Goal: Transaction & Acquisition: Purchase product/service

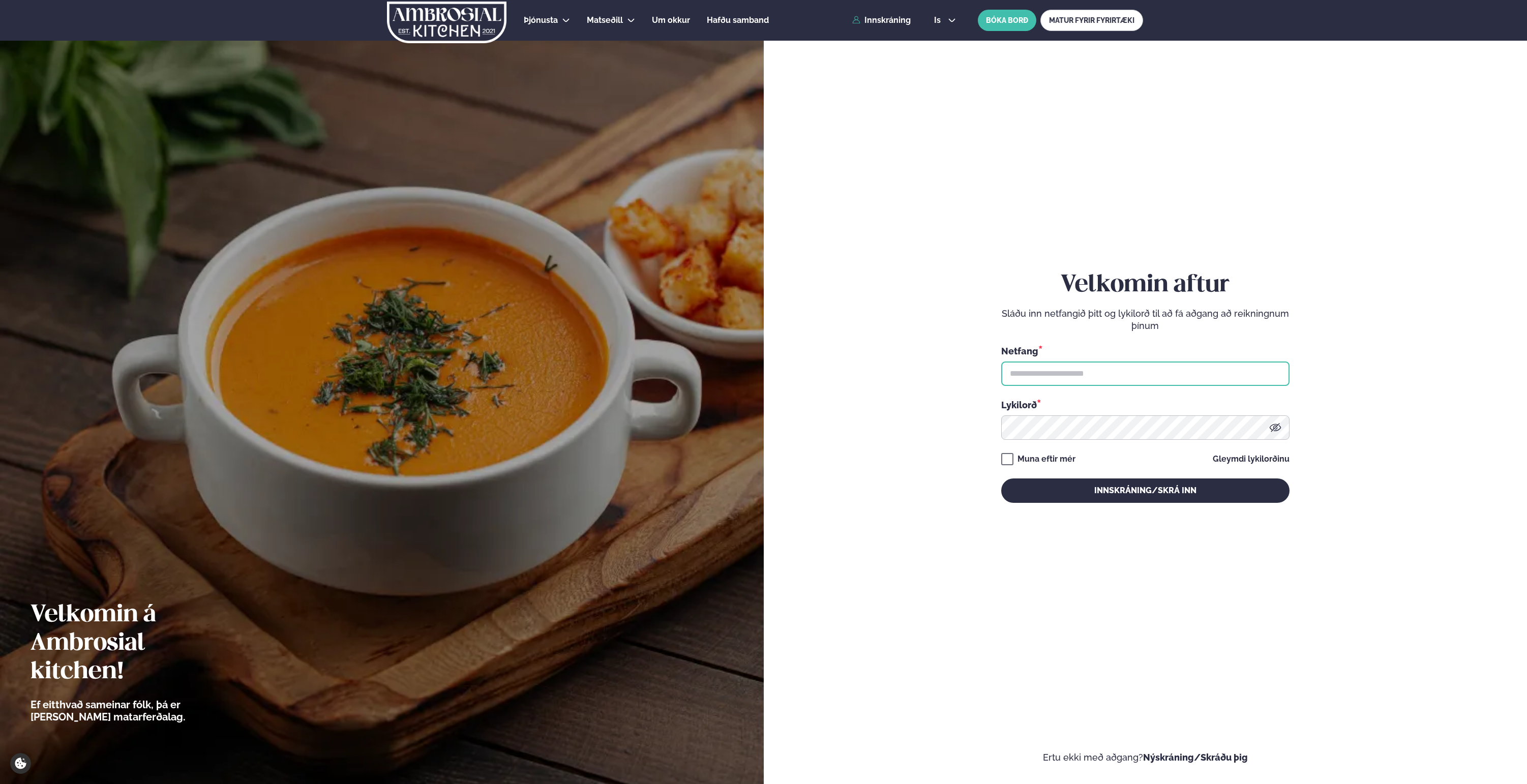
click at [1057, 382] on input "text" at bounding box center [1145, 374] width 289 height 24
type input "**********"
click at [1171, 488] on button "Innskráning/Skrá inn" at bounding box center [1145, 490] width 289 height 24
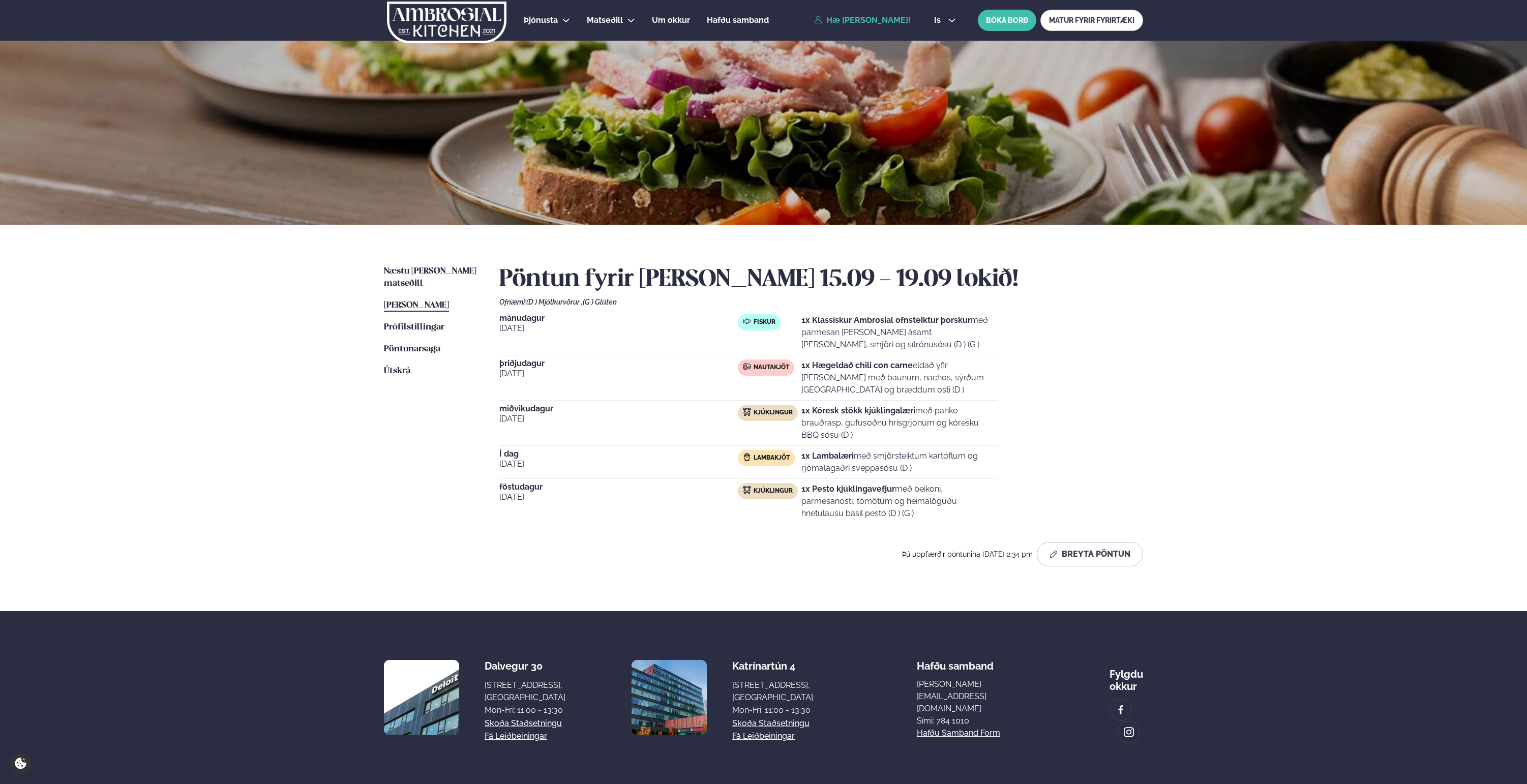
click at [424, 263] on div "Næstu [PERSON_NAME] matseðill Næsta vika [PERSON_NAME] matseðill [PERSON_NAME] …" at bounding box center [763, 418] width 821 height 386
click at [425, 269] on span "Næstu [PERSON_NAME] matseðill" at bounding box center [430, 277] width 92 height 21
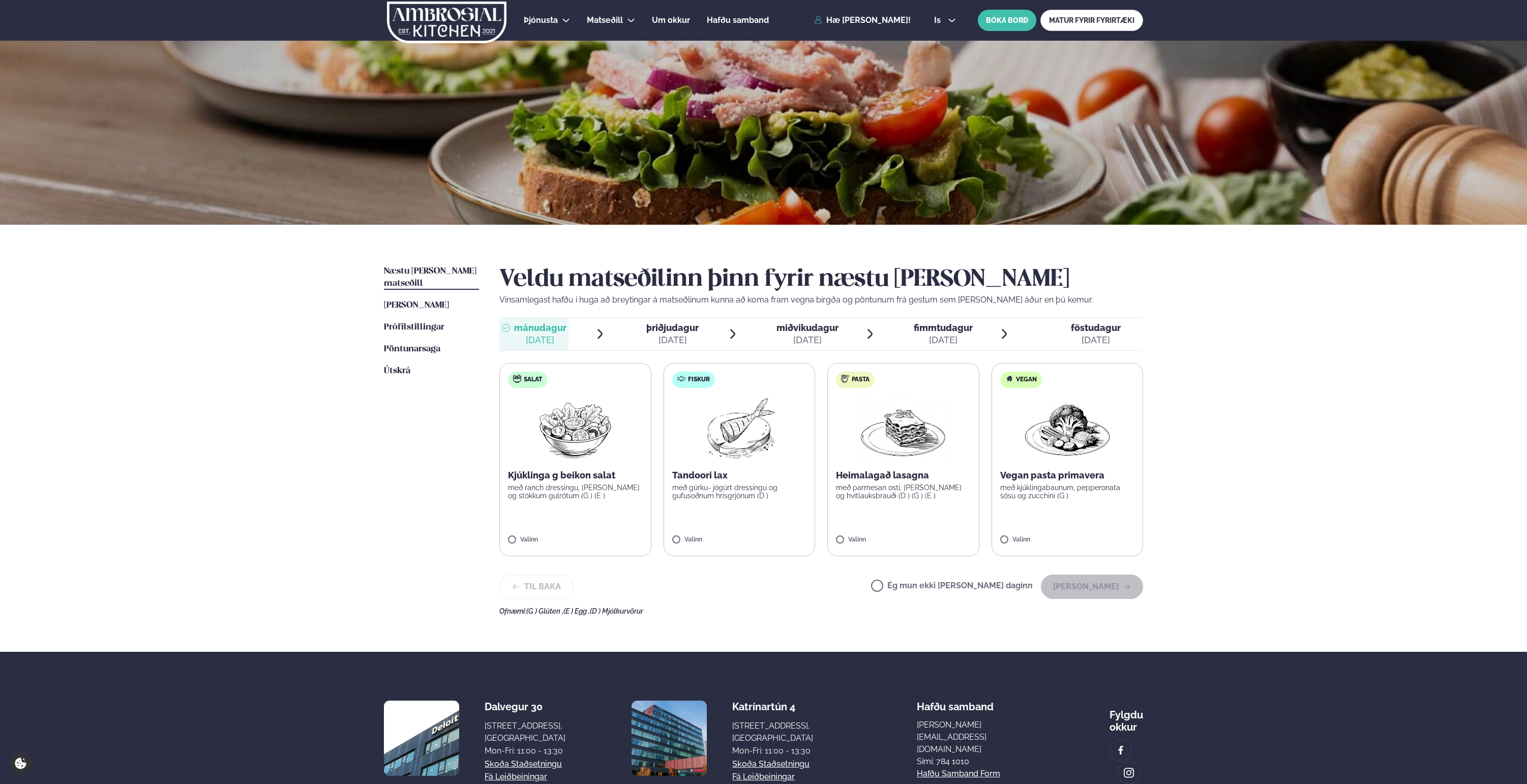
click at [425, 269] on span "Næstu [PERSON_NAME] matseðill" at bounding box center [430, 277] width 92 height 21
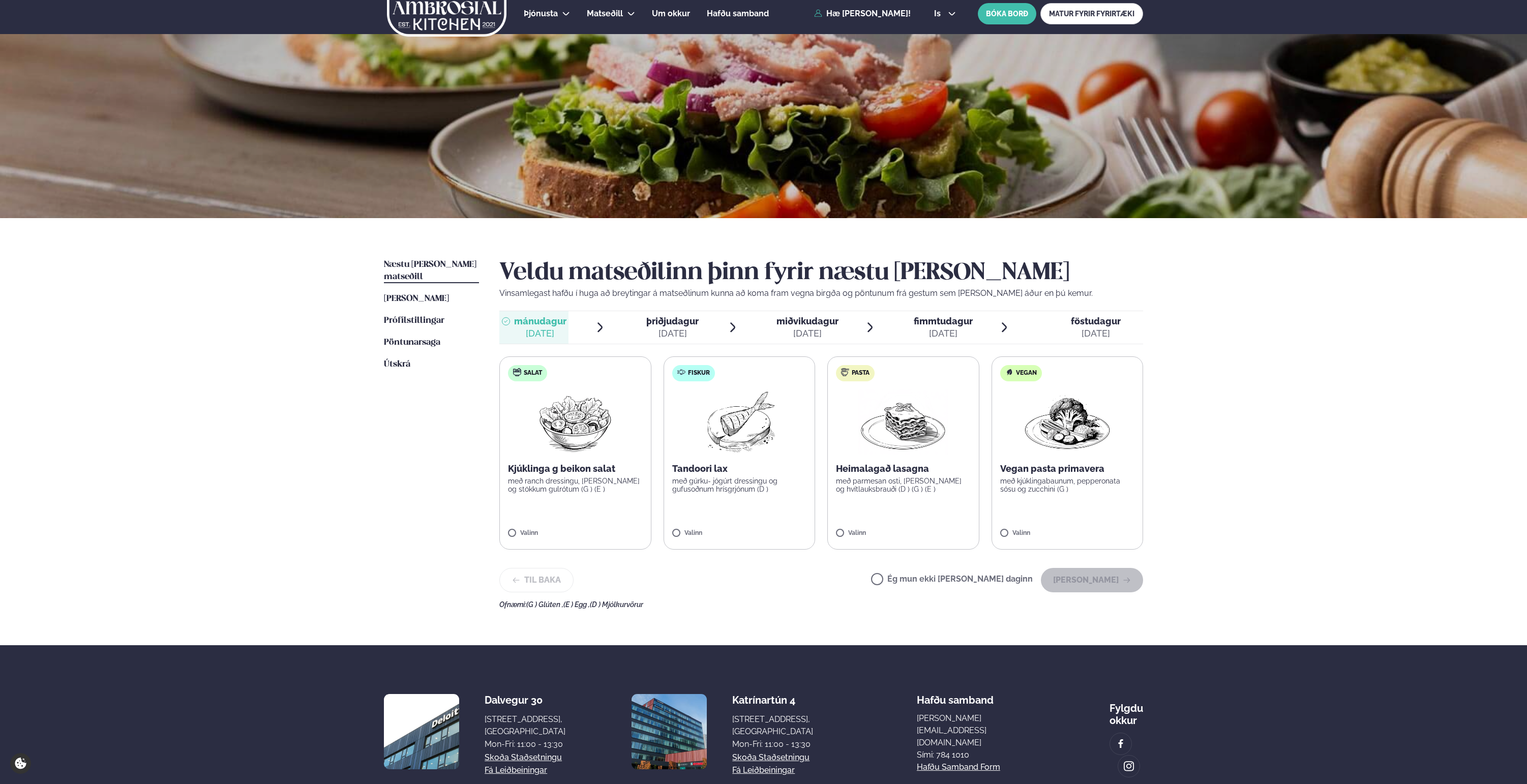
click at [948, 445] on label "Pasta Heimalagað lasagna með parmesan osti, basil pesto og hvítlauksbrauði (D )…" at bounding box center [903, 453] width 152 height 193
click at [1076, 575] on button "[PERSON_NAME]" at bounding box center [1092, 580] width 102 height 24
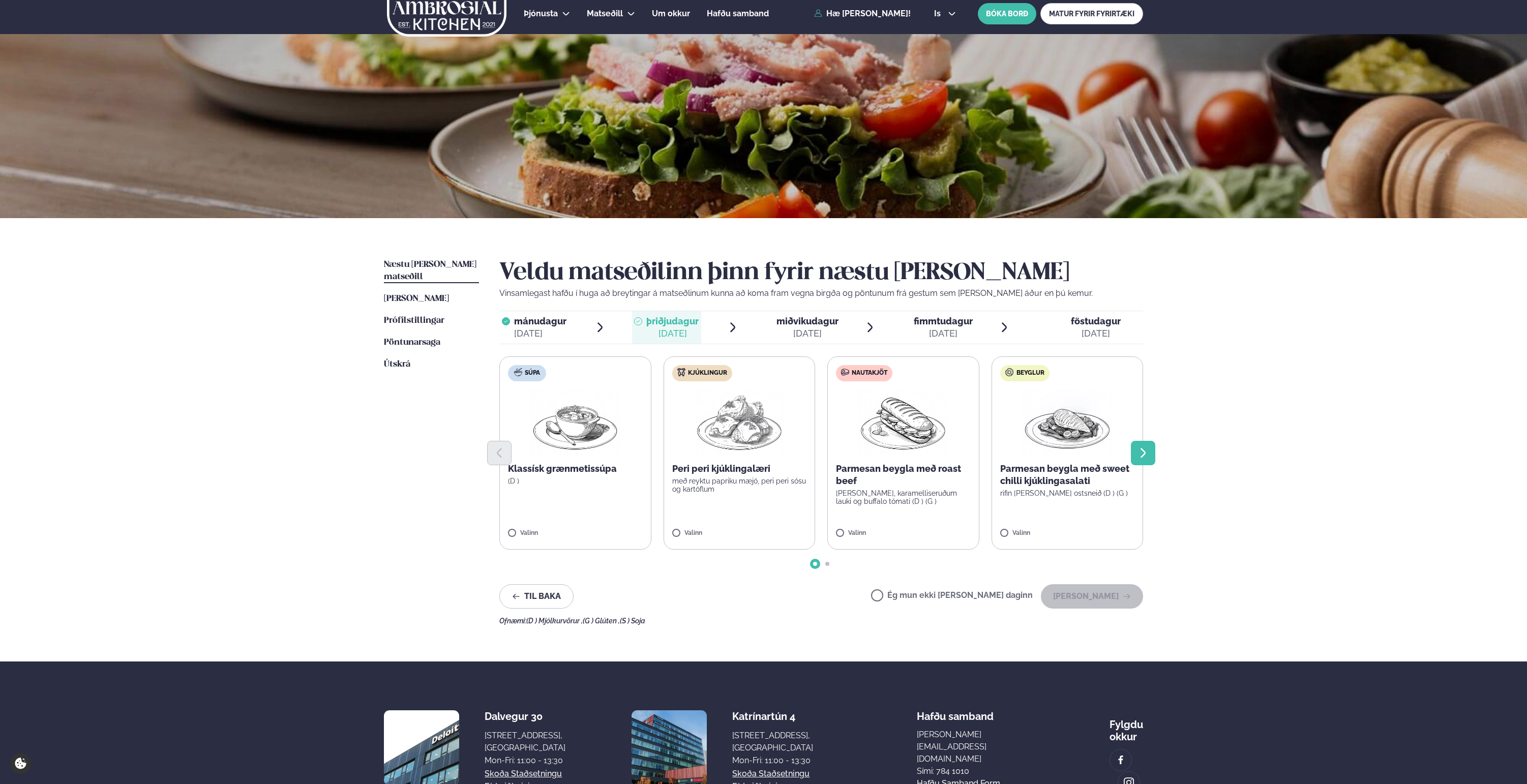
click at [1149, 453] on icon "Next slide" at bounding box center [1143, 453] width 13 height 13
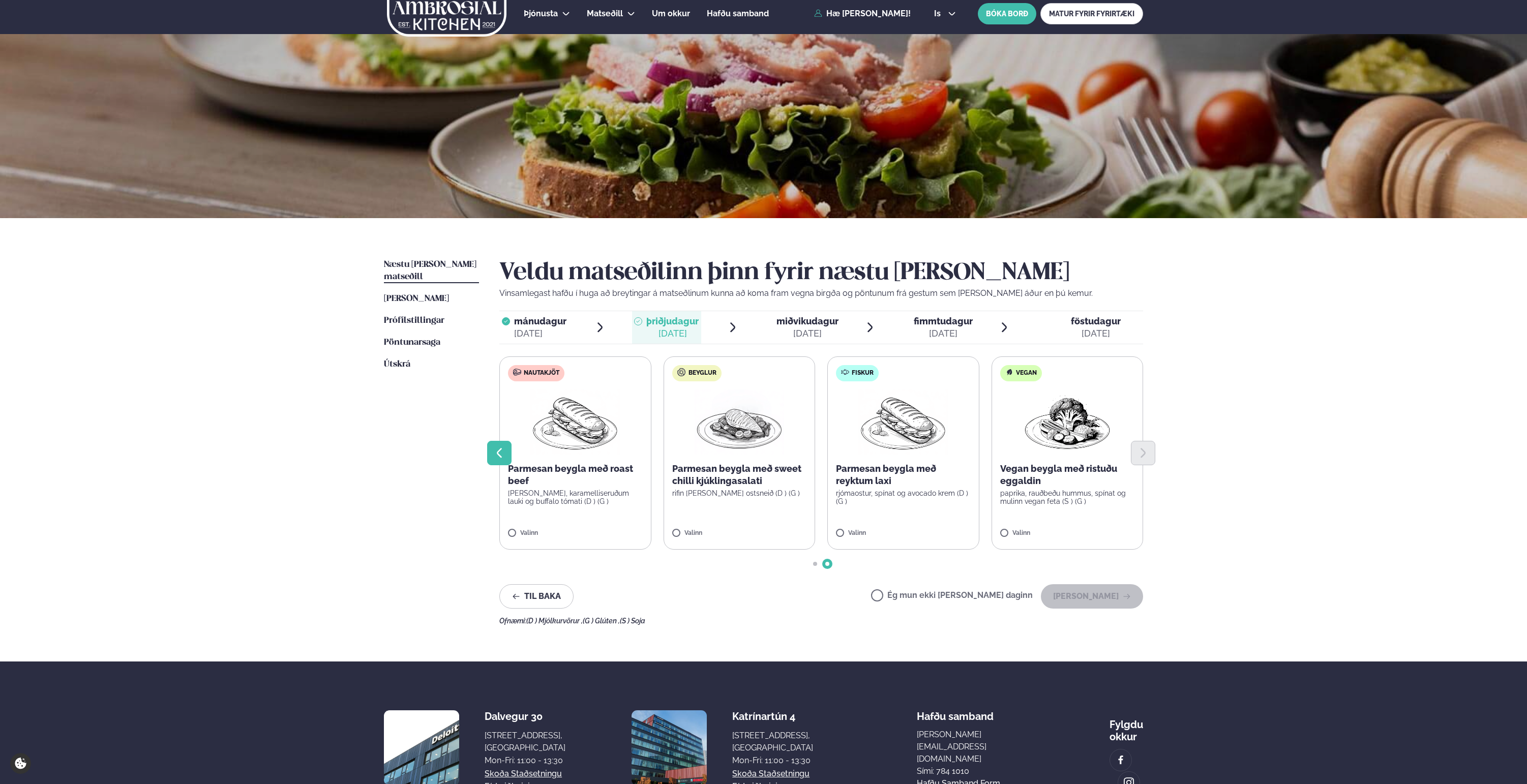
click at [503, 451] on icon "Previous slide" at bounding box center [500, 453] width 13 height 13
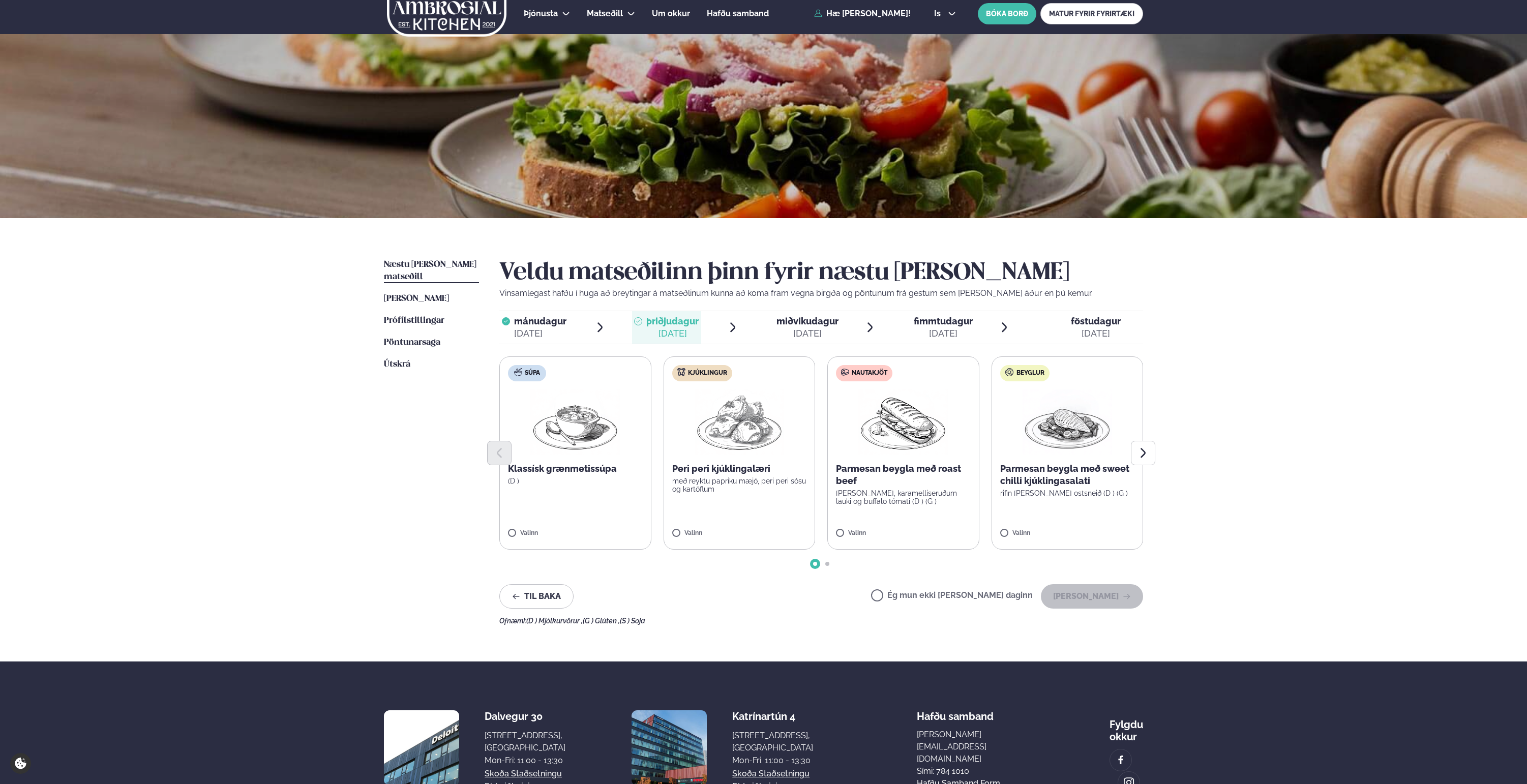
click at [745, 466] on p "Peri peri kjúklingalæri" at bounding box center [739, 468] width 134 height 13
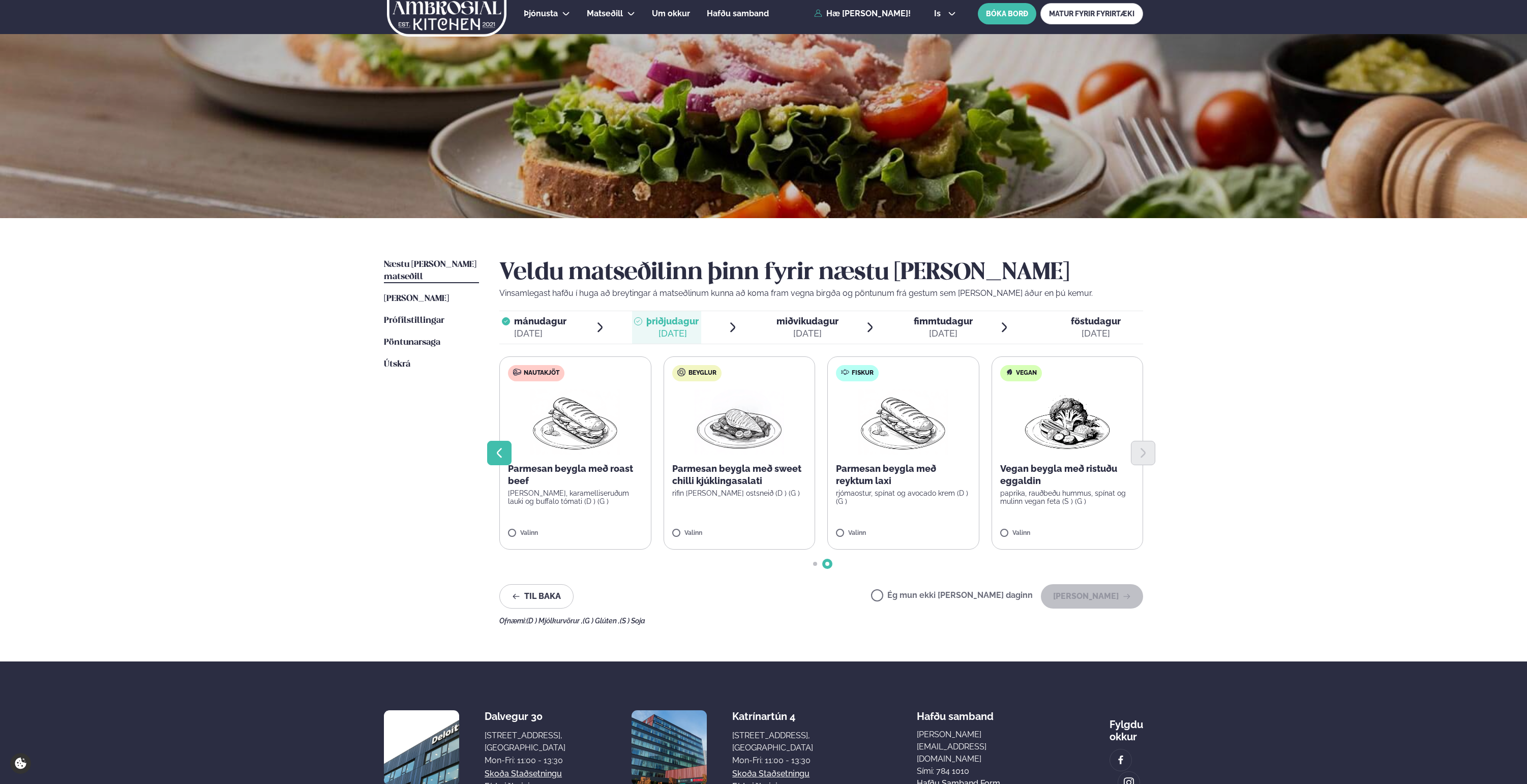
click at [505, 461] on button "Previous slide" at bounding box center [499, 453] width 24 height 24
click at [507, 445] on button "Previous slide" at bounding box center [499, 453] width 24 height 24
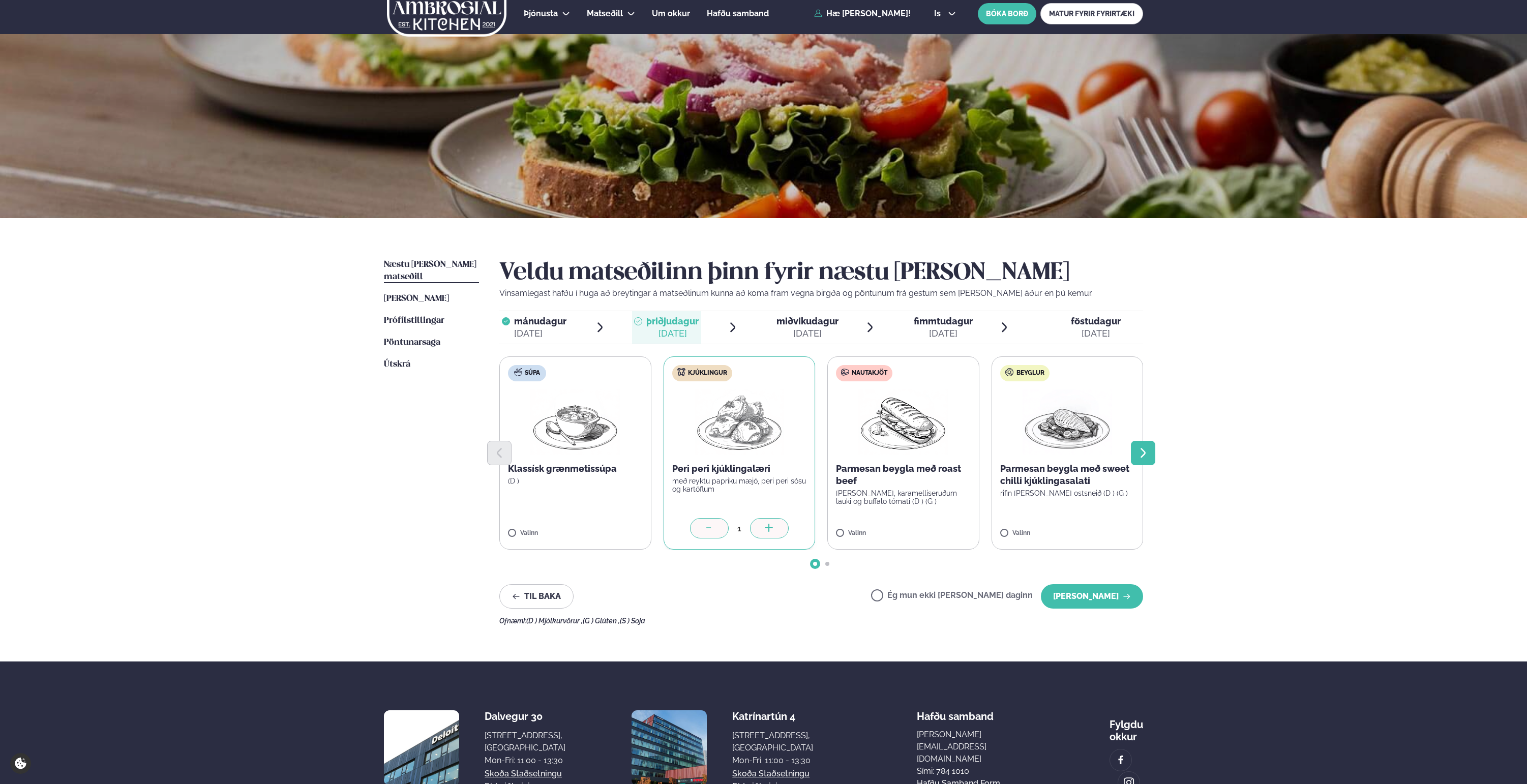
click at [1139, 455] on icon "Next slide" at bounding box center [1143, 453] width 13 height 13
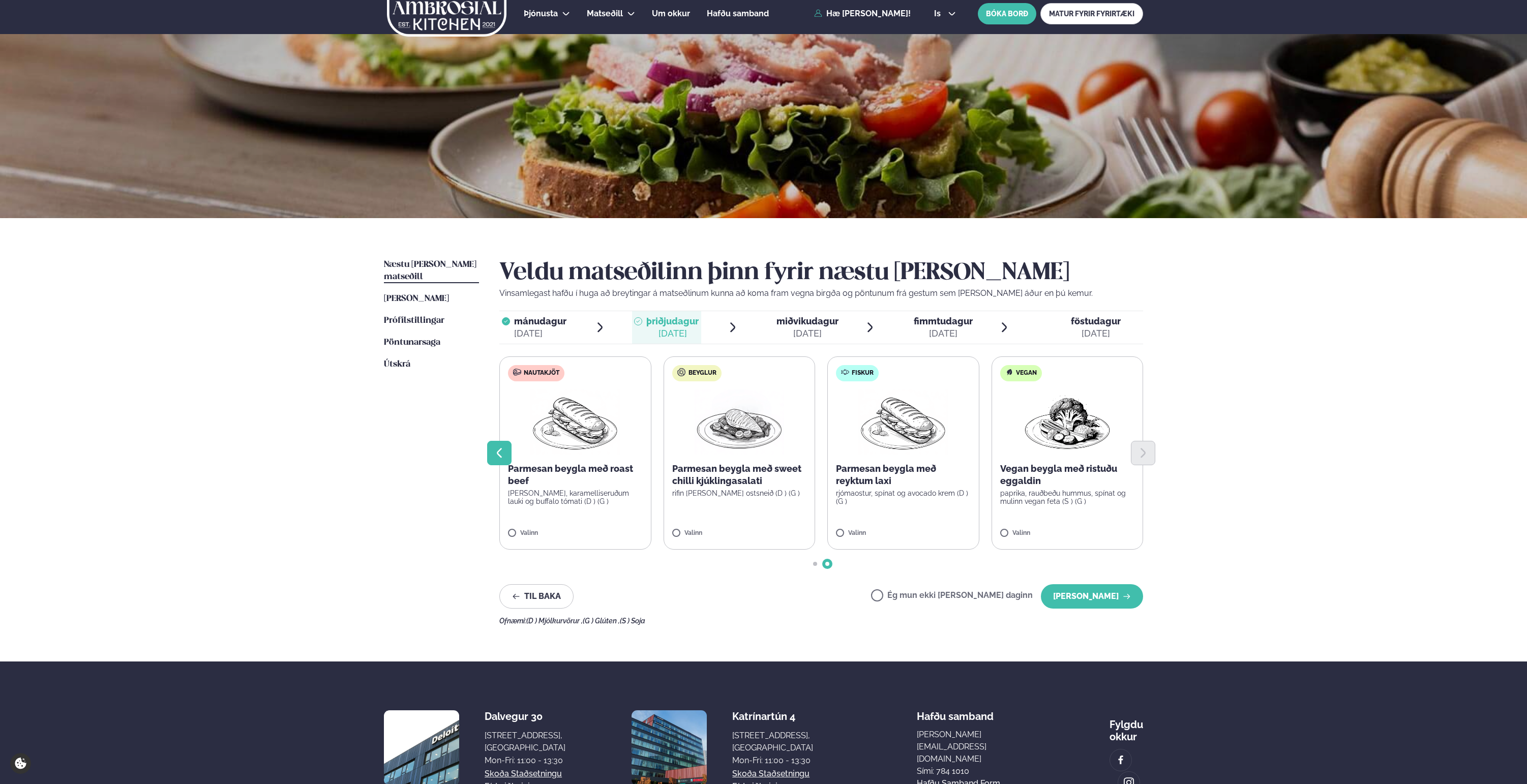
click at [503, 457] on icon "Previous slide" at bounding box center [500, 453] width 13 height 13
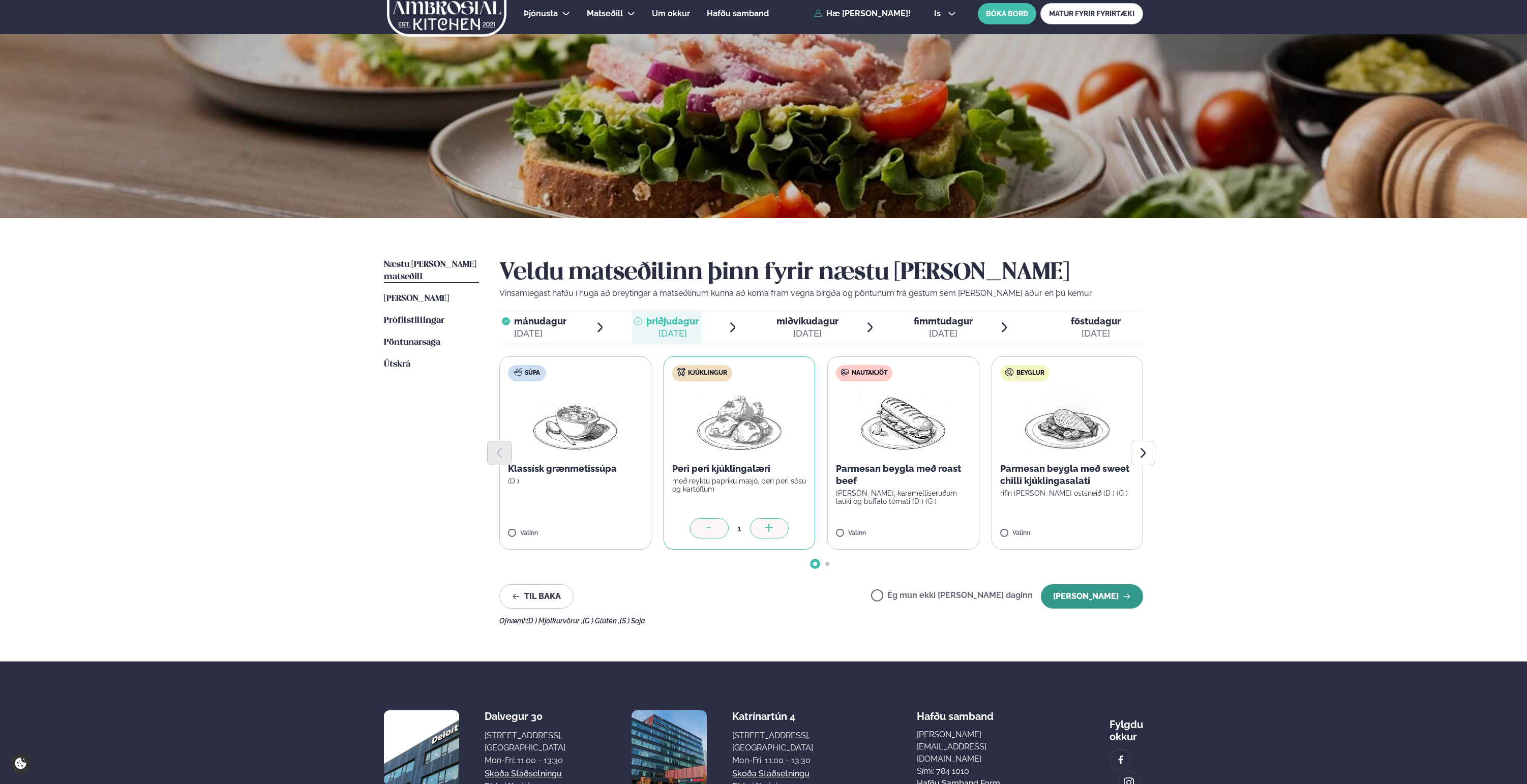
click at [1093, 600] on button "[PERSON_NAME]" at bounding box center [1092, 596] width 102 height 24
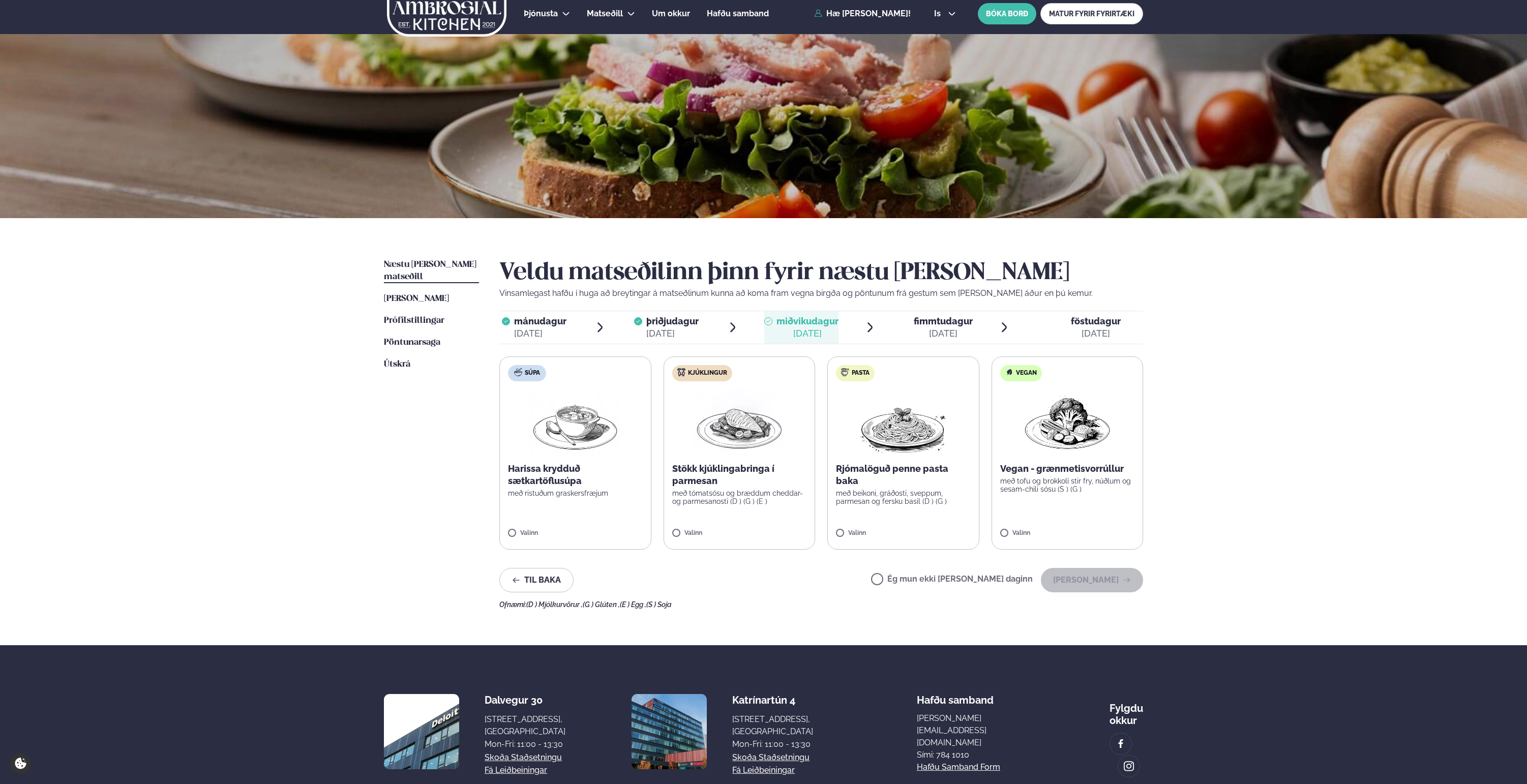
click at [959, 333] on div "[DATE]" at bounding box center [944, 333] width 59 height 13
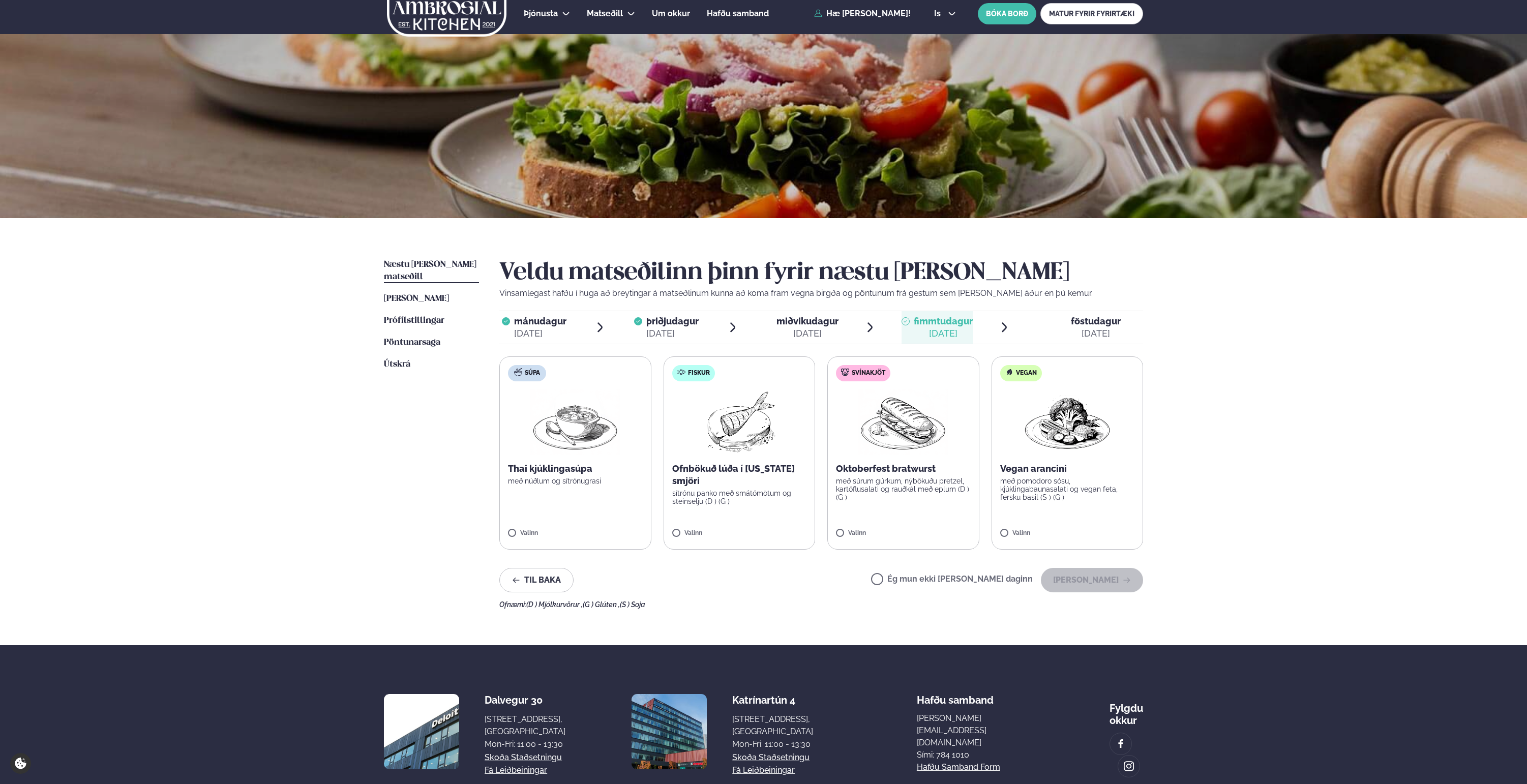
click at [1077, 331] on div "[DATE]" at bounding box center [1096, 333] width 50 height 13
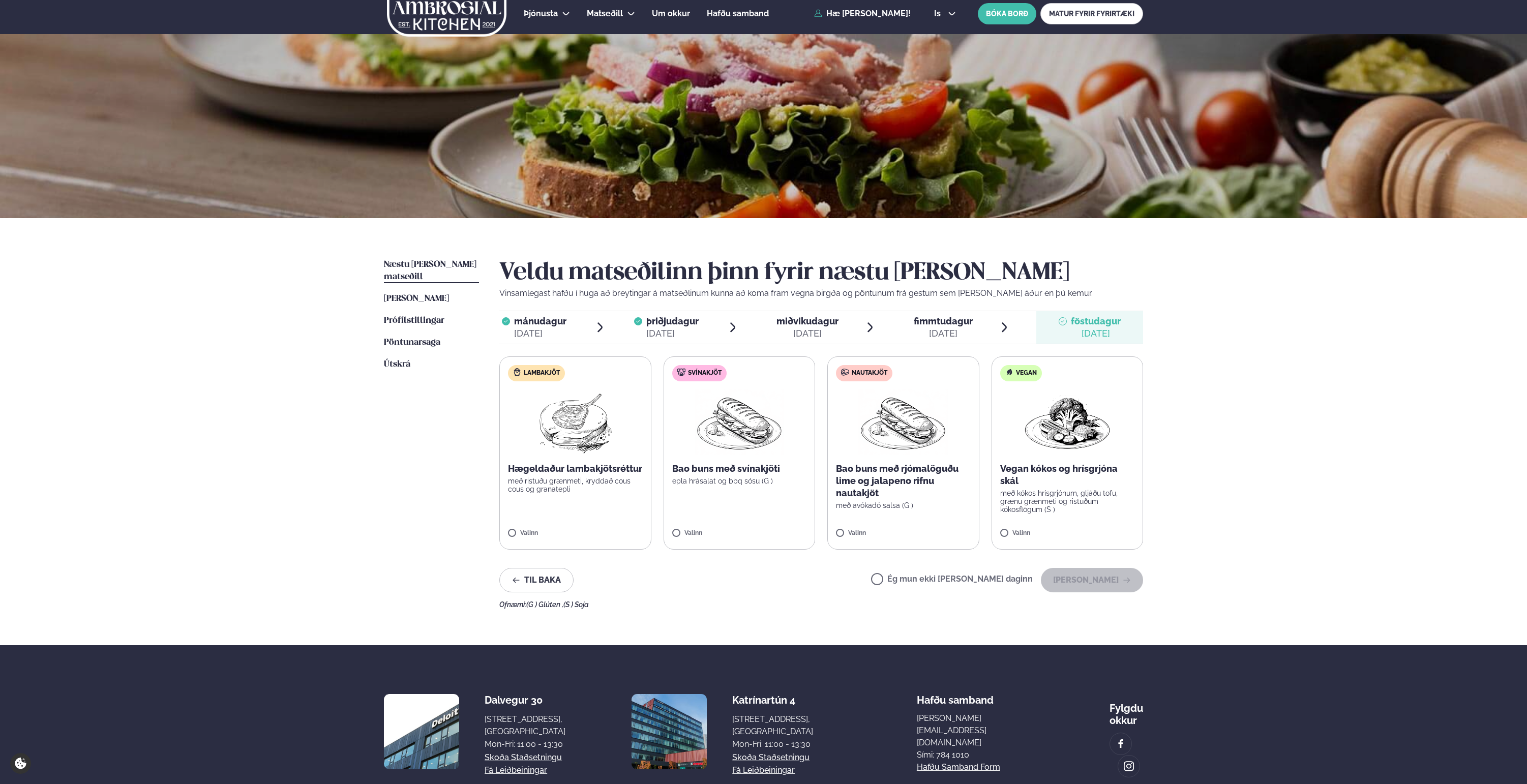
click at [747, 491] on label "Svínakjöt Bao buns með svínakjöti epla hrásalat og bbq sósu (G ) Valinn" at bounding box center [739, 453] width 152 height 193
click at [955, 322] on span "fimmtudagur" at bounding box center [944, 321] width 59 height 11
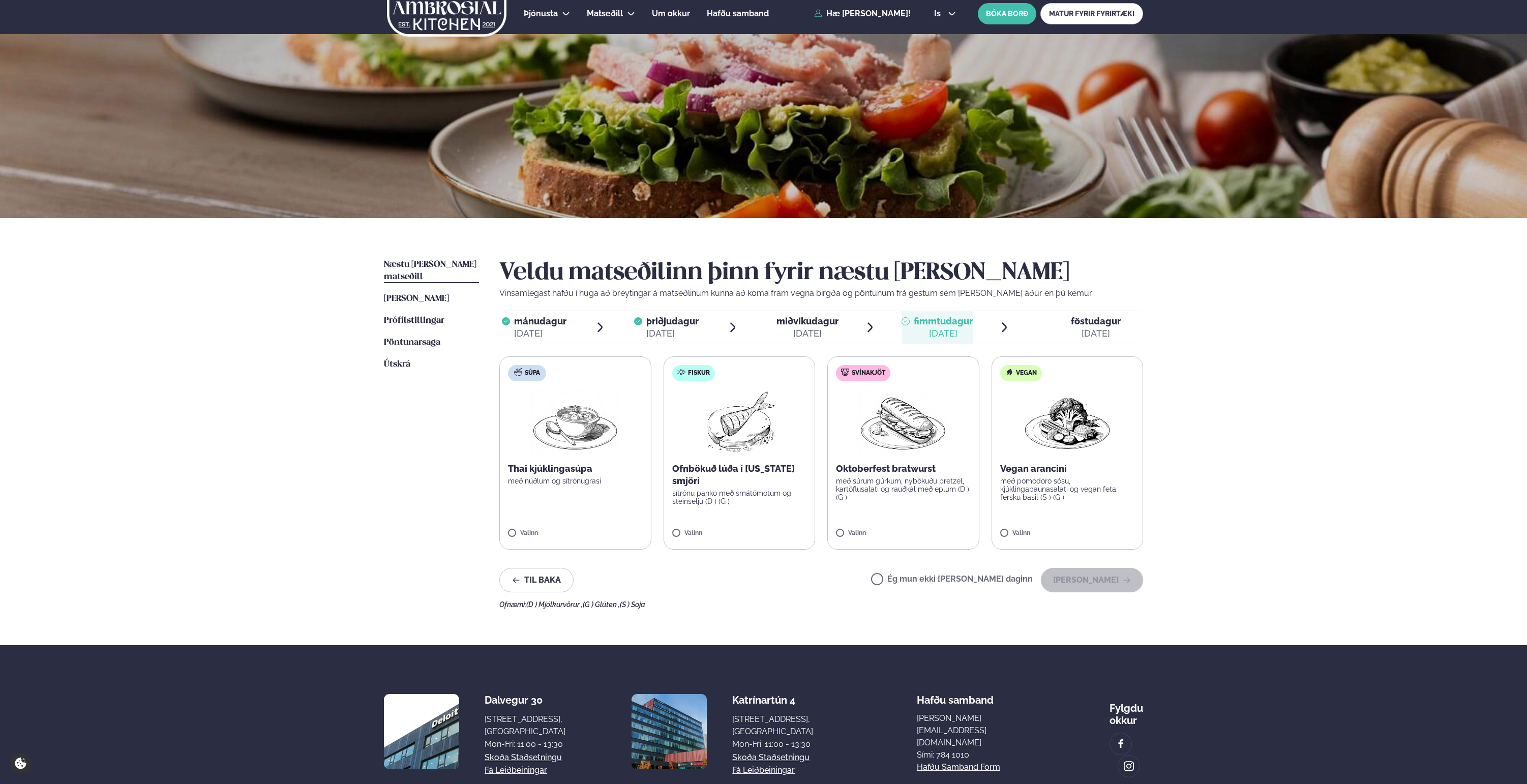
click at [1081, 318] on span "föstudagur" at bounding box center [1096, 321] width 50 height 11
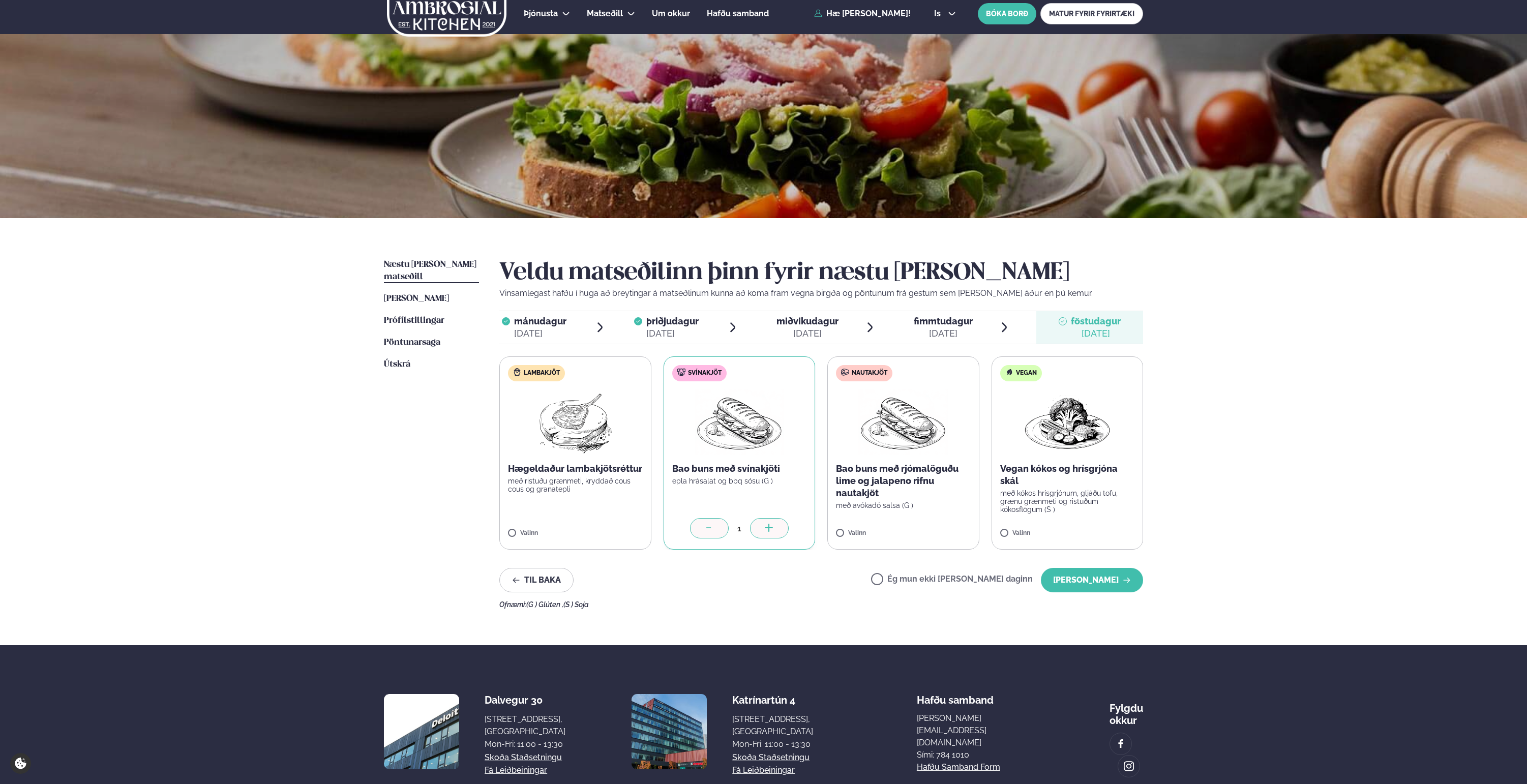
click at [957, 316] on span "fimmtudagur" at bounding box center [944, 321] width 59 height 11
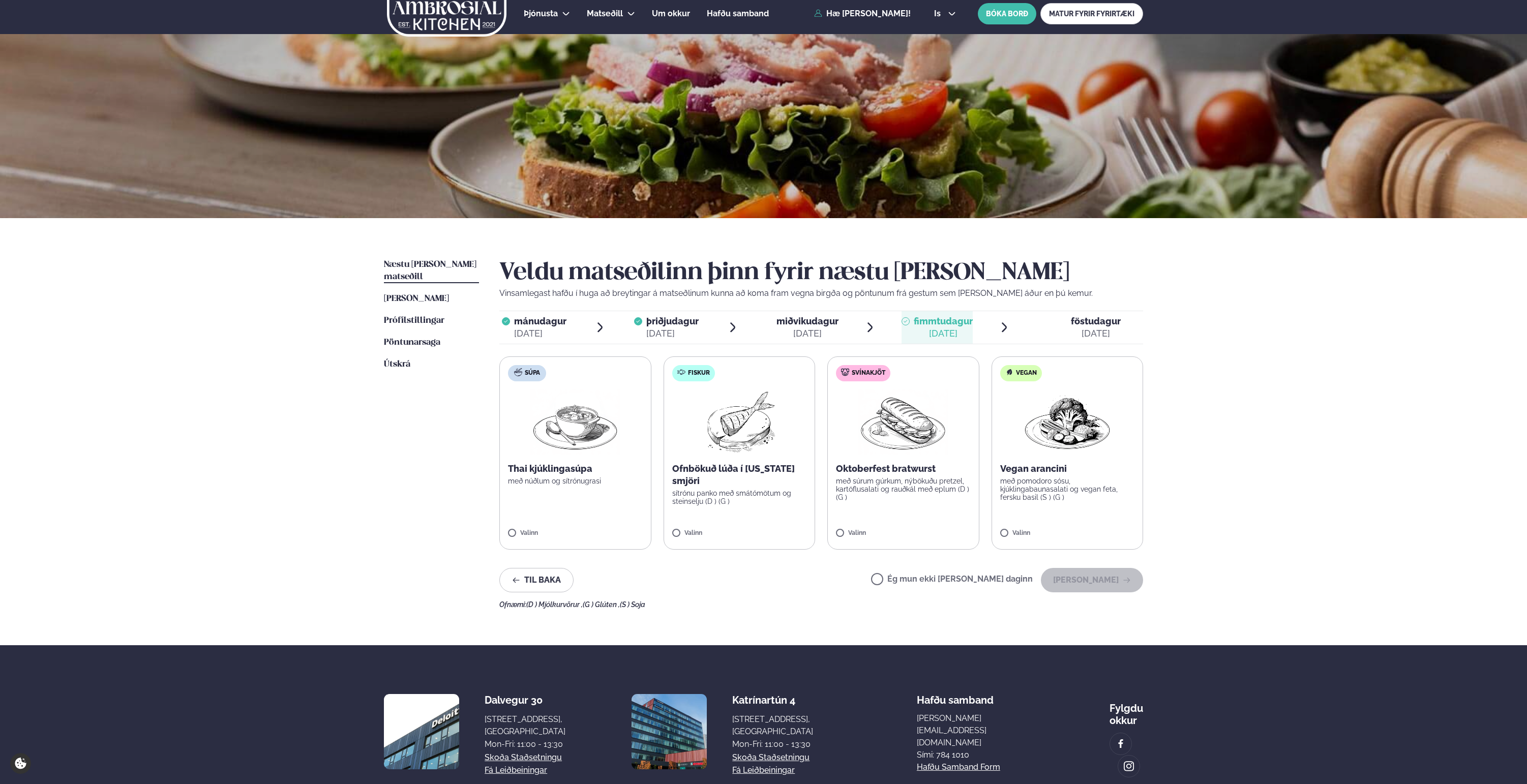
click at [739, 497] on p "sítrónu panko með smátómötum og steinselju (D ) (G )" at bounding box center [739, 497] width 134 height 16
click at [817, 324] on span "miðvikudagur" at bounding box center [807, 321] width 62 height 11
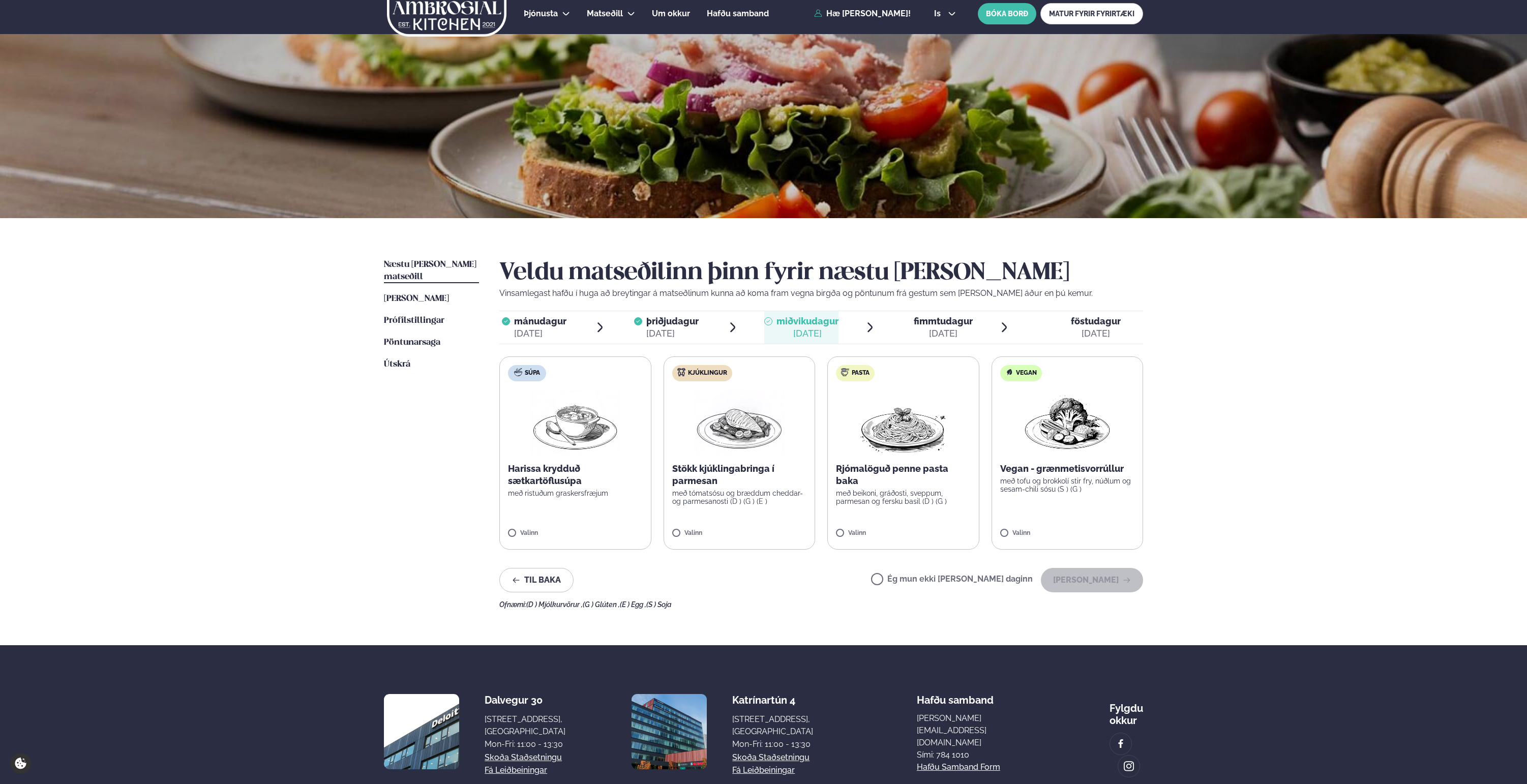
click at [677, 332] on div "[DATE]" at bounding box center [672, 333] width 52 height 13
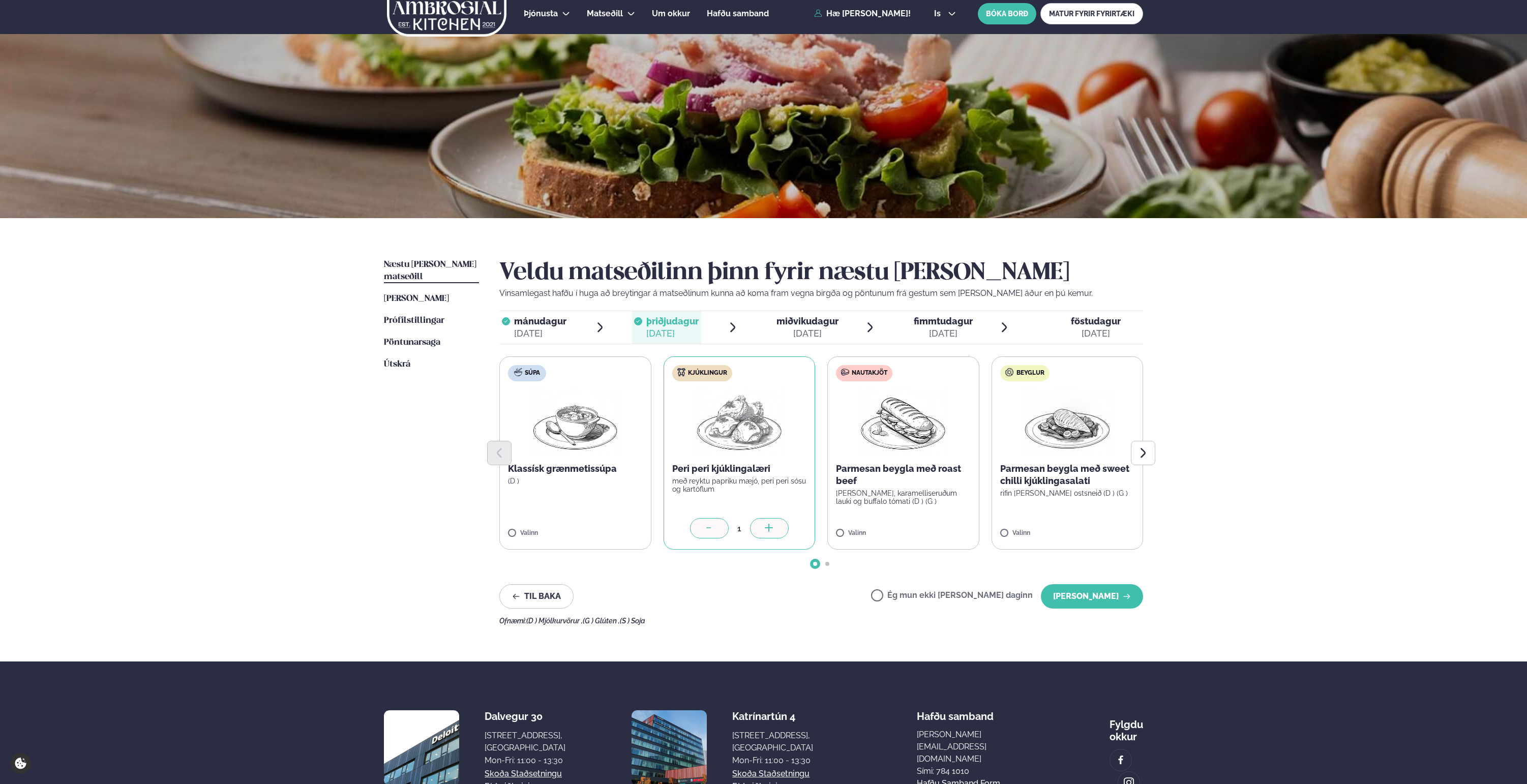
click at [822, 328] on div "[DATE]" at bounding box center [807, 333] width 62 height 13
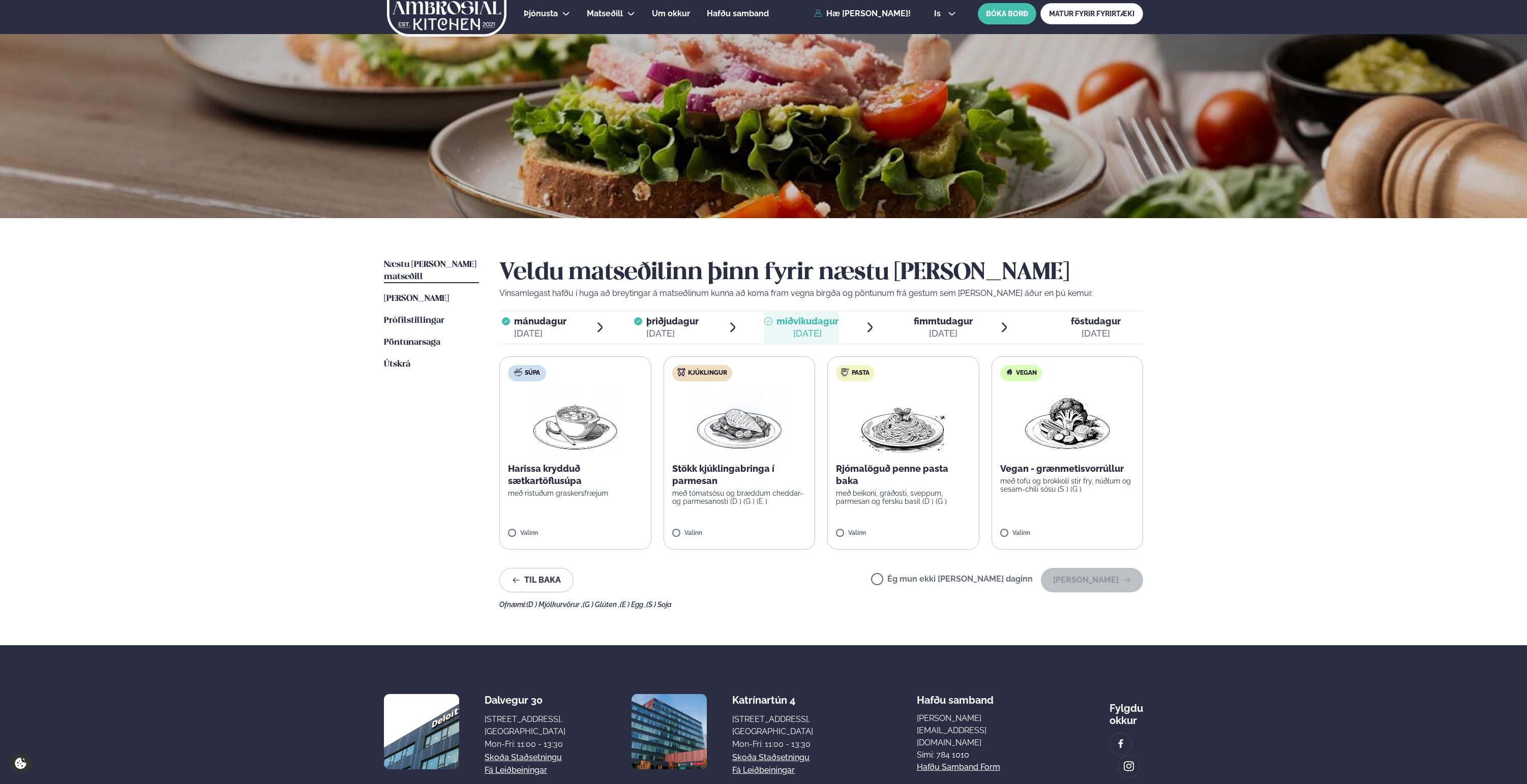
click at [533, 327] on div "[DATE]" at bounding box center [540, 333] width 52 height 13
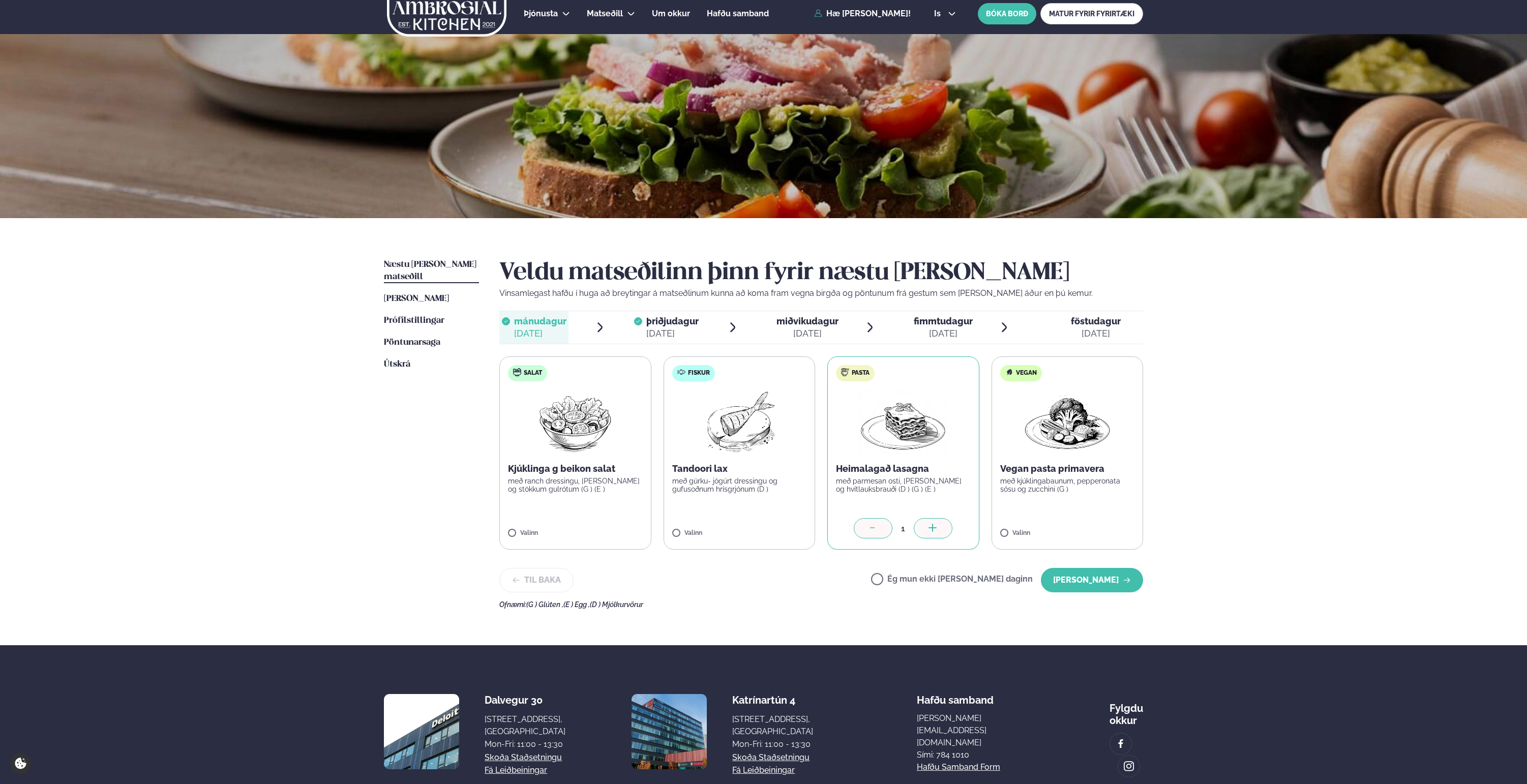
click at [673, 329] on div "[DATE]" at bounding box center [672, 333] width 52 height 13
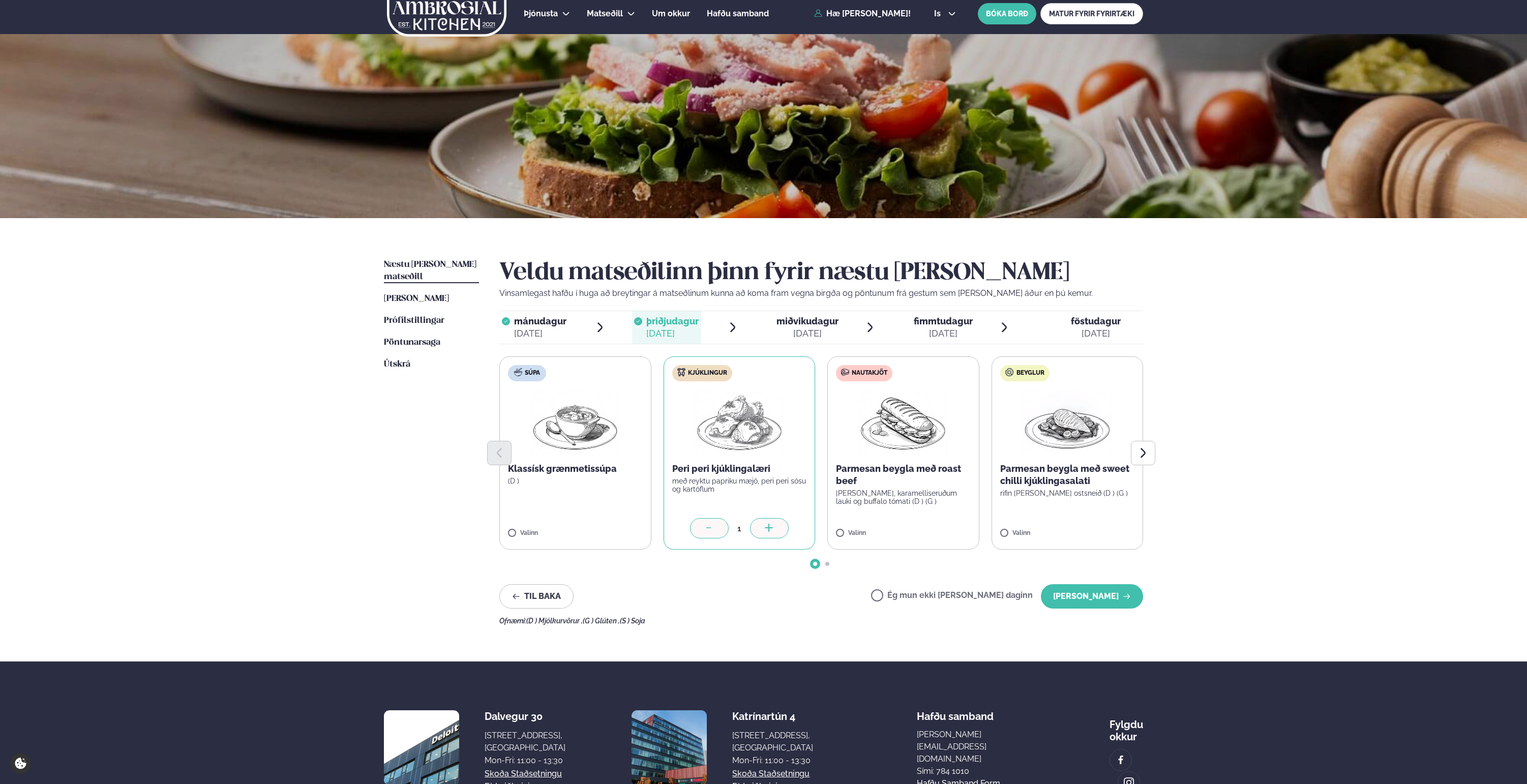
click at [812, 324] on span "miðvikudagur" at bounding box center [807, 321] width 62 height 11
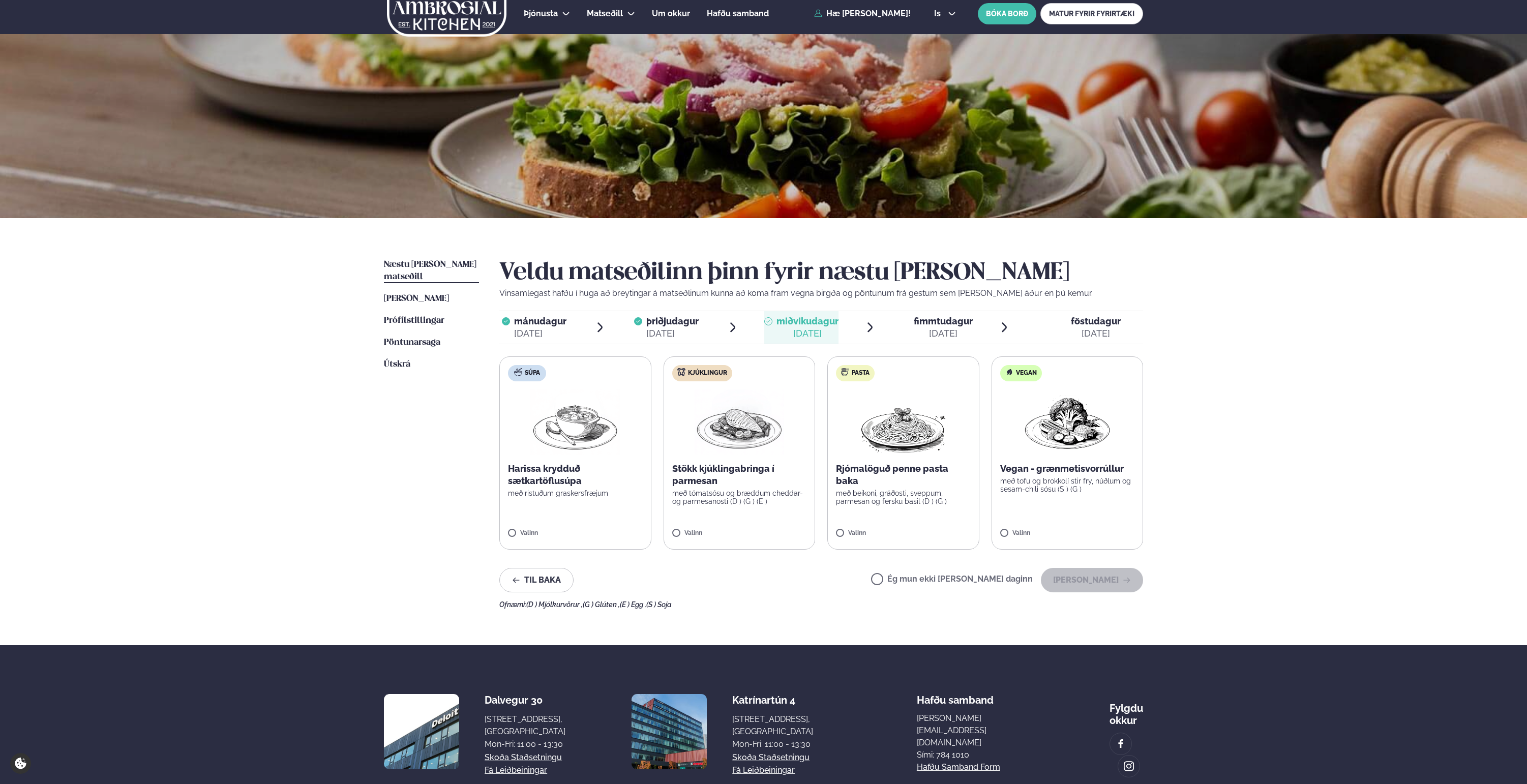
click at [682, 326] on span "þriðjudagur" at bounding box center [672, 321] width 52 height 11
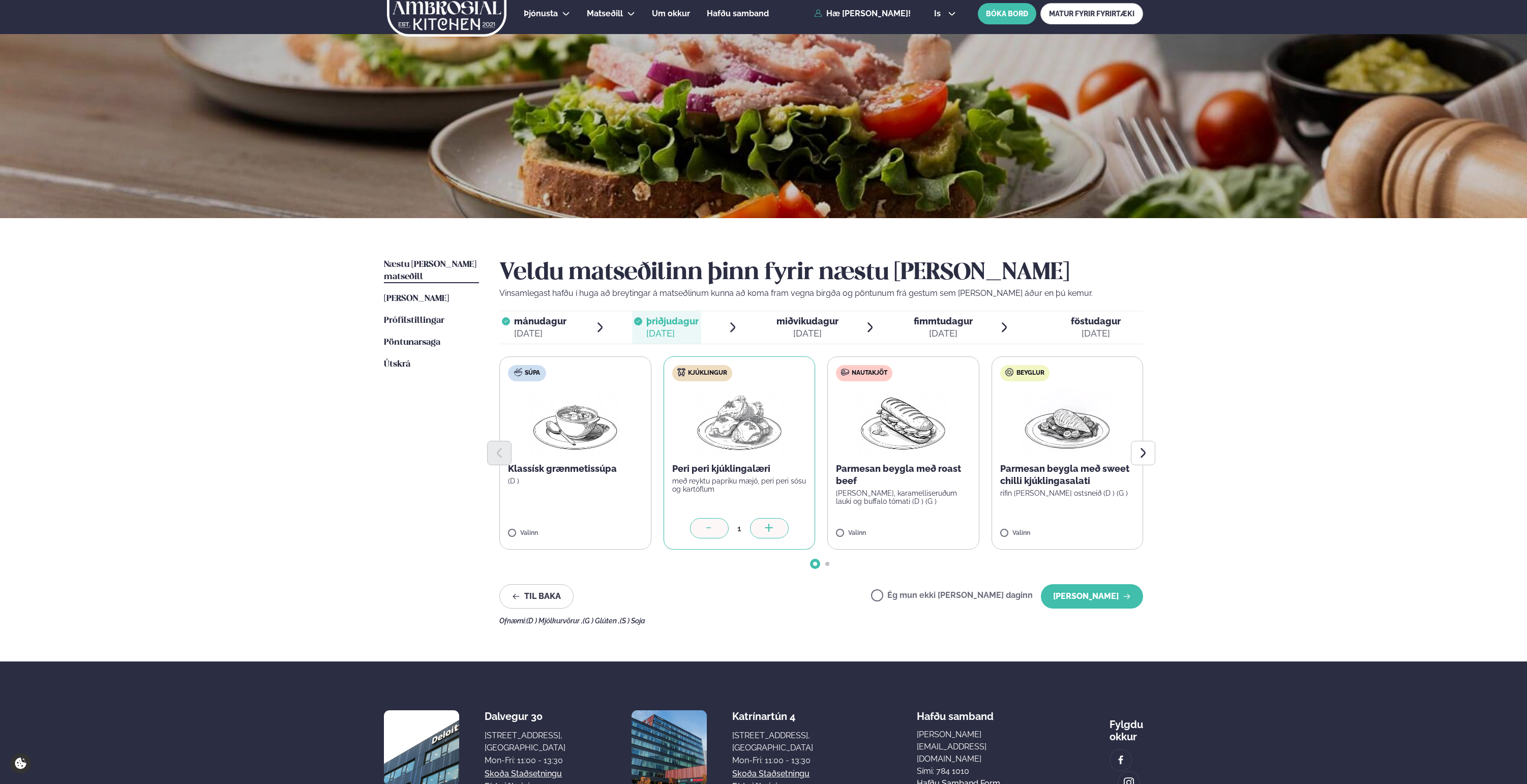
click at [817, 316] on span "miðvikudagur" at bounding box center [807, 321] width 62 height 11
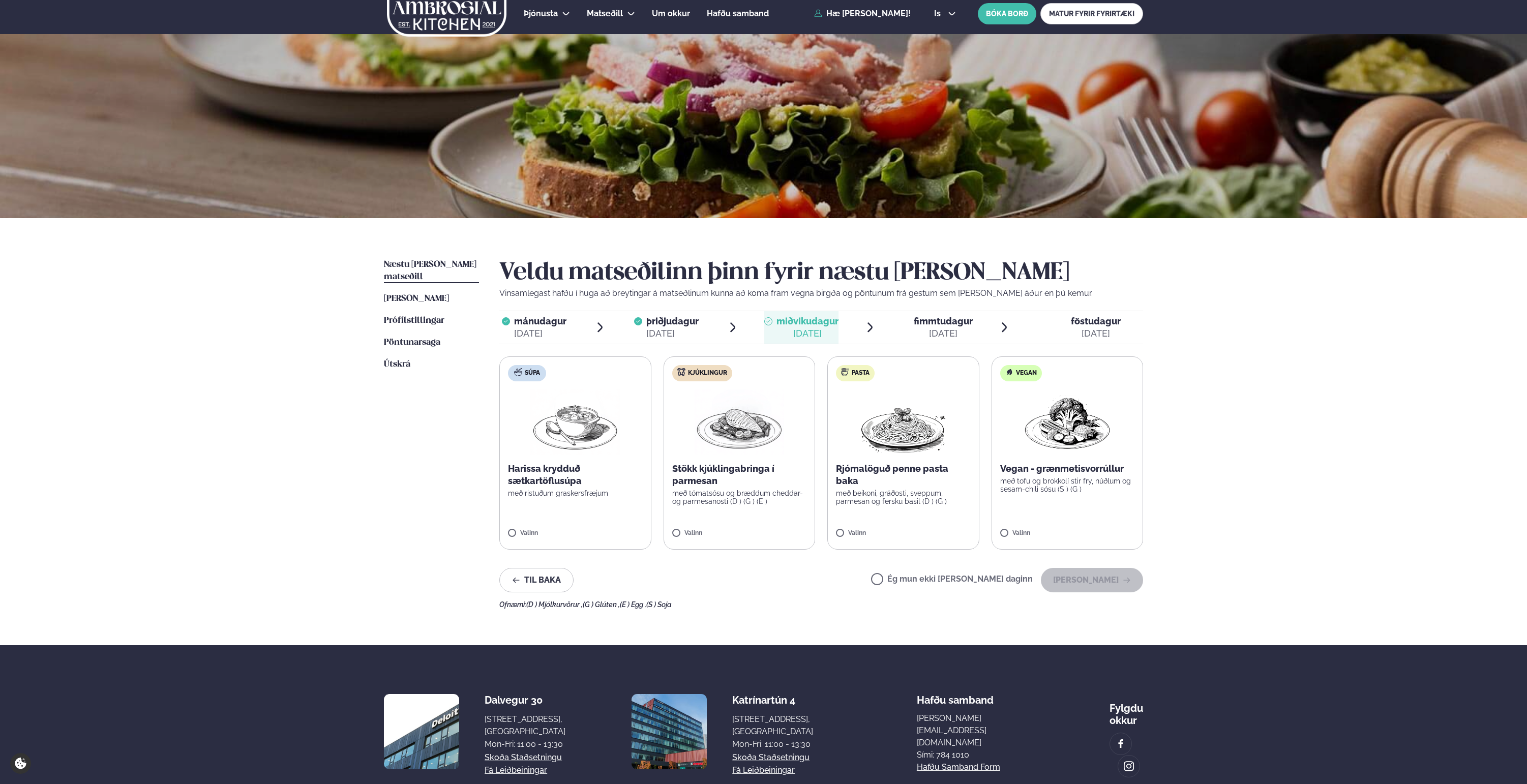
click at [747, 442] on img at bounding box center [739, 422] width 90 height 65
click at [1079, 576] on button "[PERSON_NAME]" at bounding box center [1092, 580] width 102 height 24
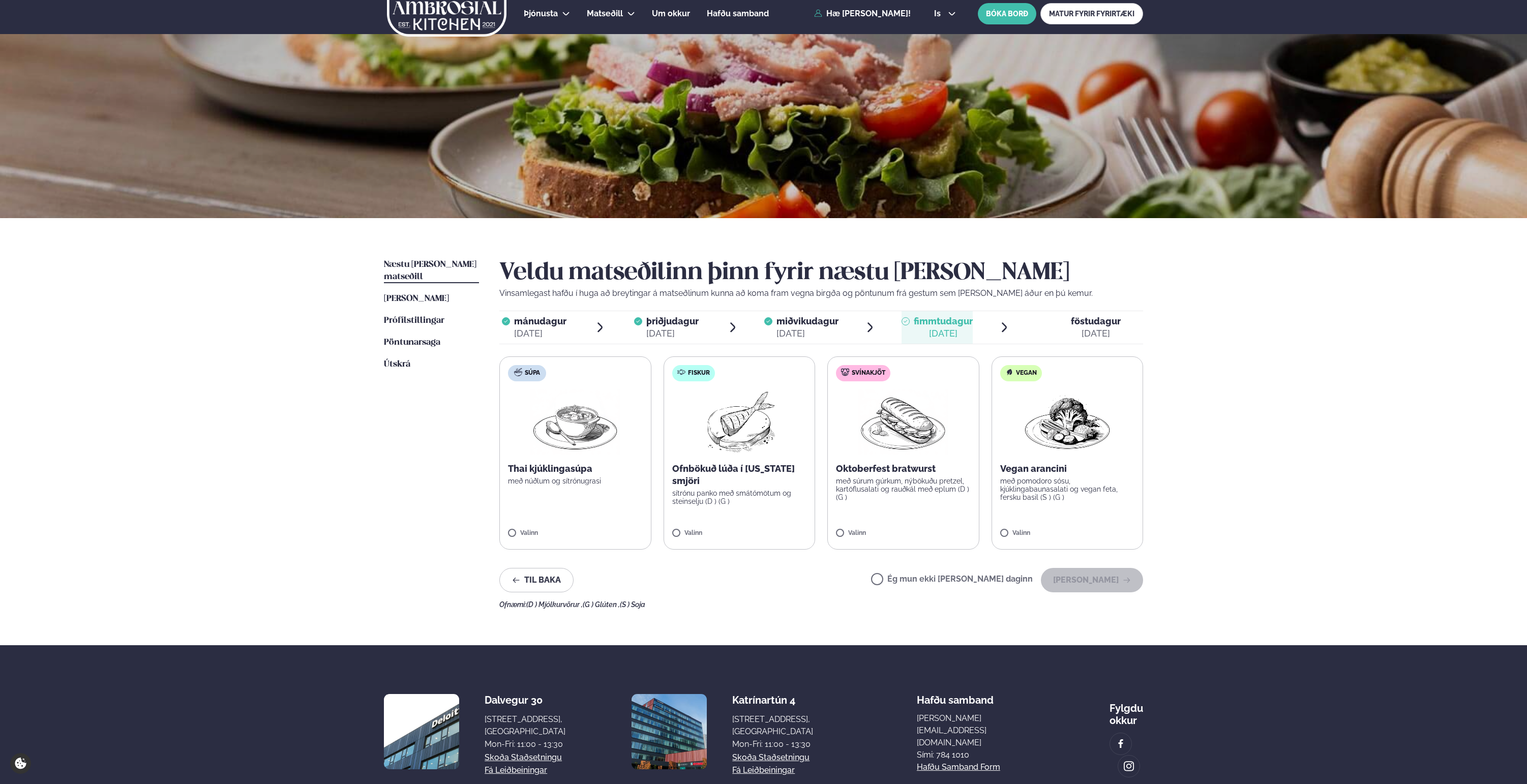
click at [761, 466] on p "Ofnbökuð lúða í [US_STATE] smjöri" at bounding box center [739, 474] width 134 height 24
click at [570, 441] on img at bounding box center [575, 422] width 90 height 65
click at [533, 505] on label "Súpa Thai kjúklingasúpa með núðlum og sítrónugrasi Valinn" at bounding box center [575, 453] width 152 height 193
click at [717, 527] on div at bounding box center [709, 528] width 39 height 20
click at [1083, 331] on div "[DATE]" at bounding box center [1096, 333] width 50 height 13
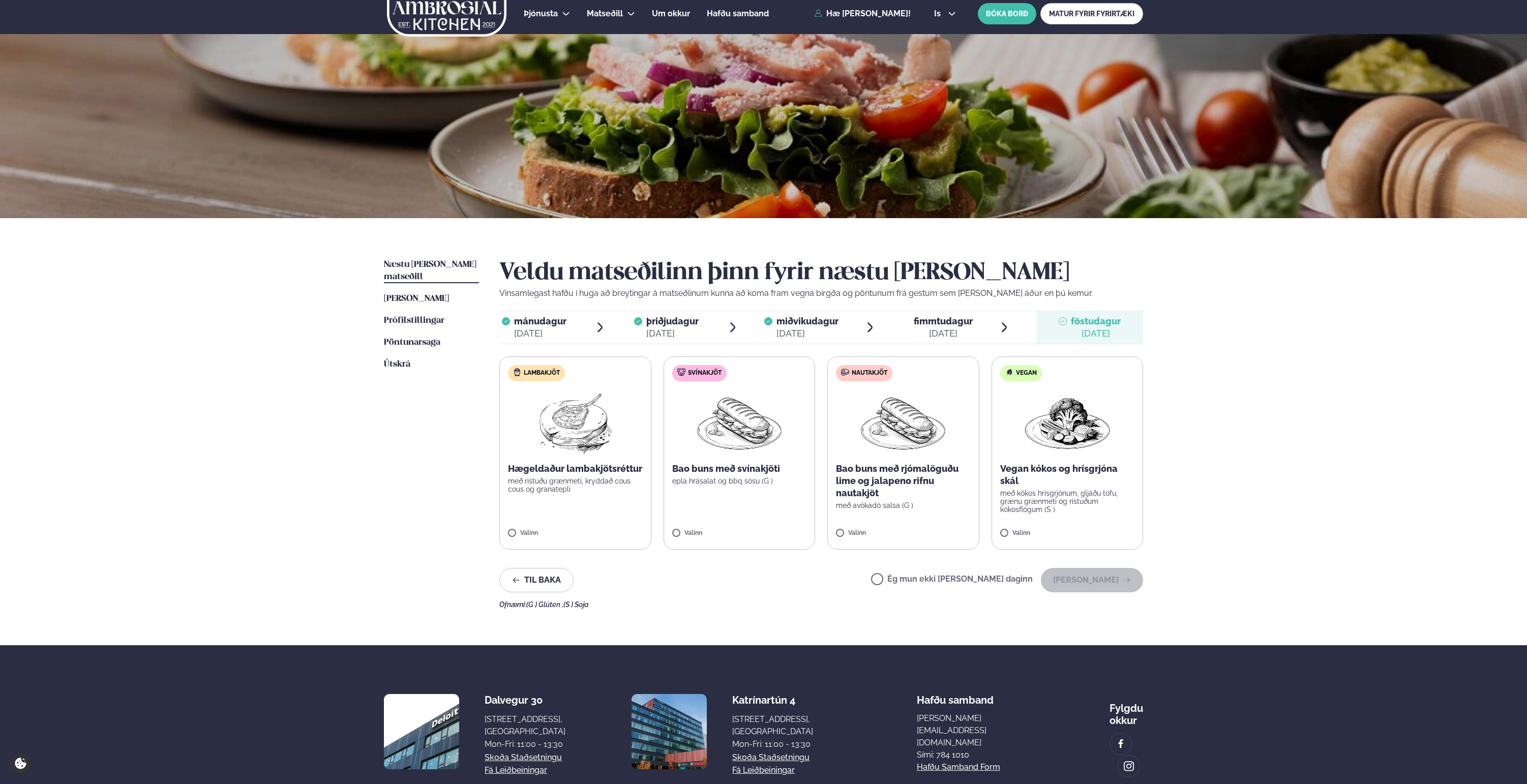
scroll to position [6, 0]
click at [792, 474] on p "Bao buns með svínakjöti" at bounding box center [739, 469] width 134 height 13
click at [1115, 586] on button "[PERSON_NAME]" at bounding box center [1092, 580] width 102 height 24
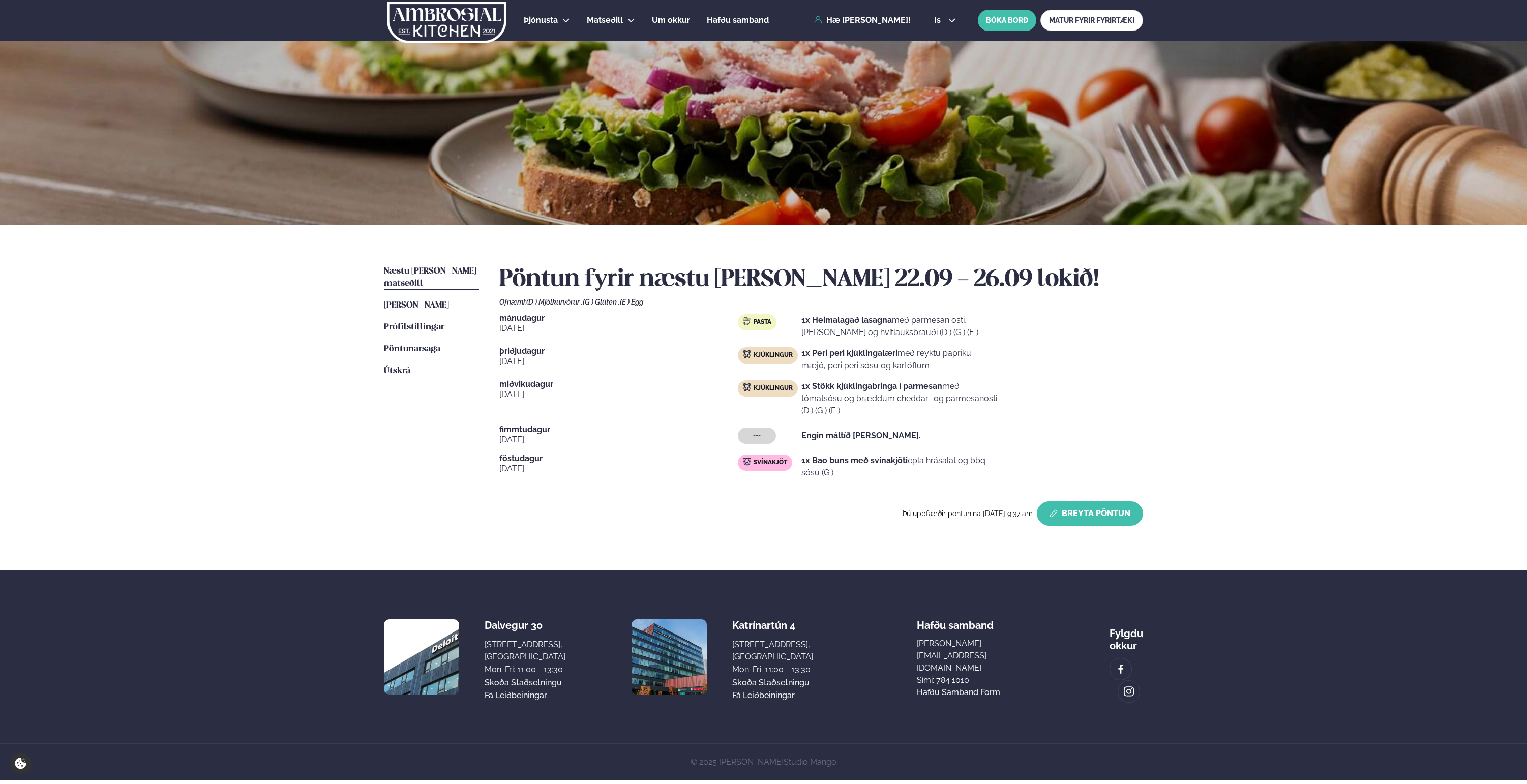
click at [1072, 511] on button "Breyta Pöntun" at bounding box center [1089, 513] width 106 height 24
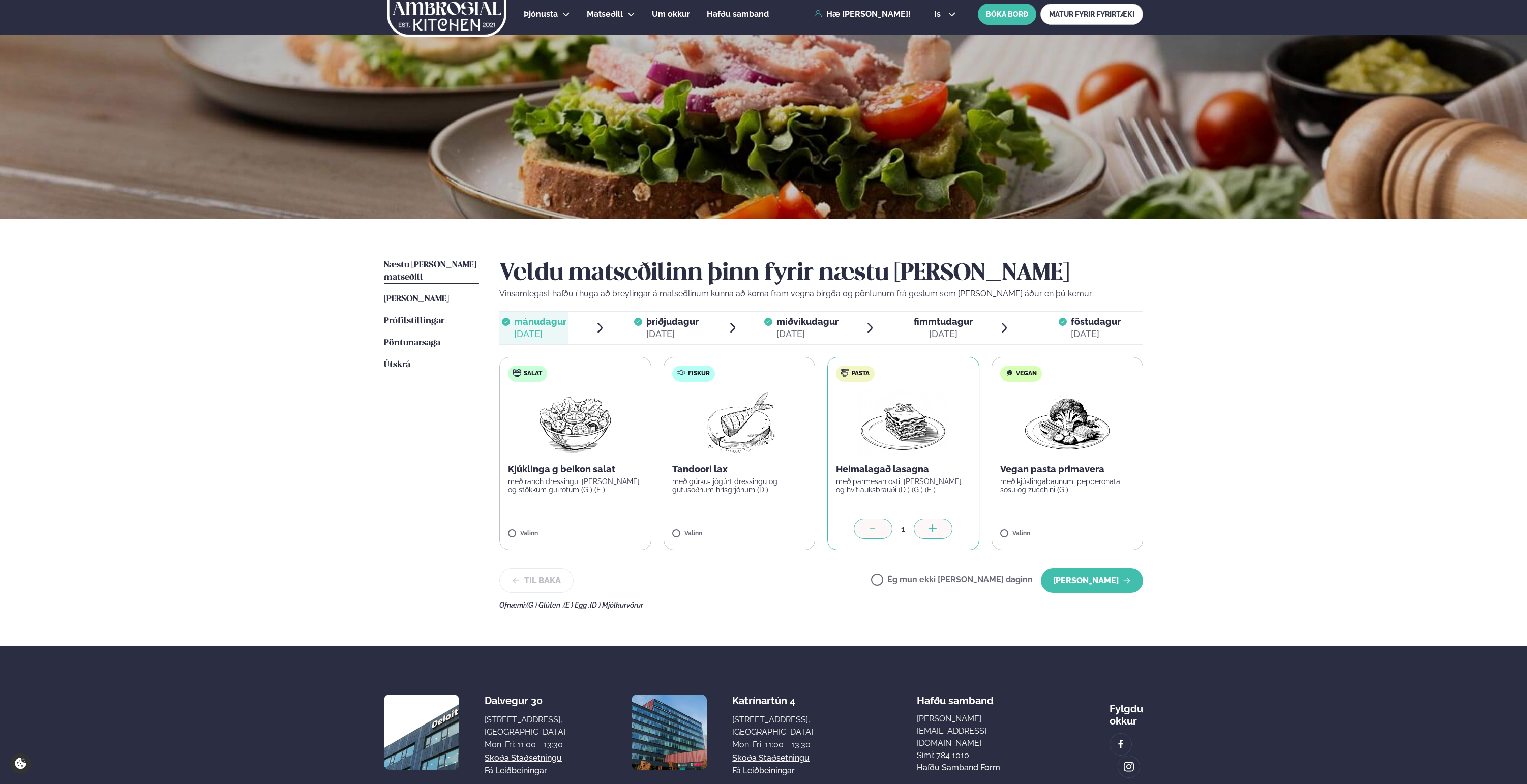
click at [956, 325] on span "fimmtudagur" at bounding box center [944, 322] width 59 height 11
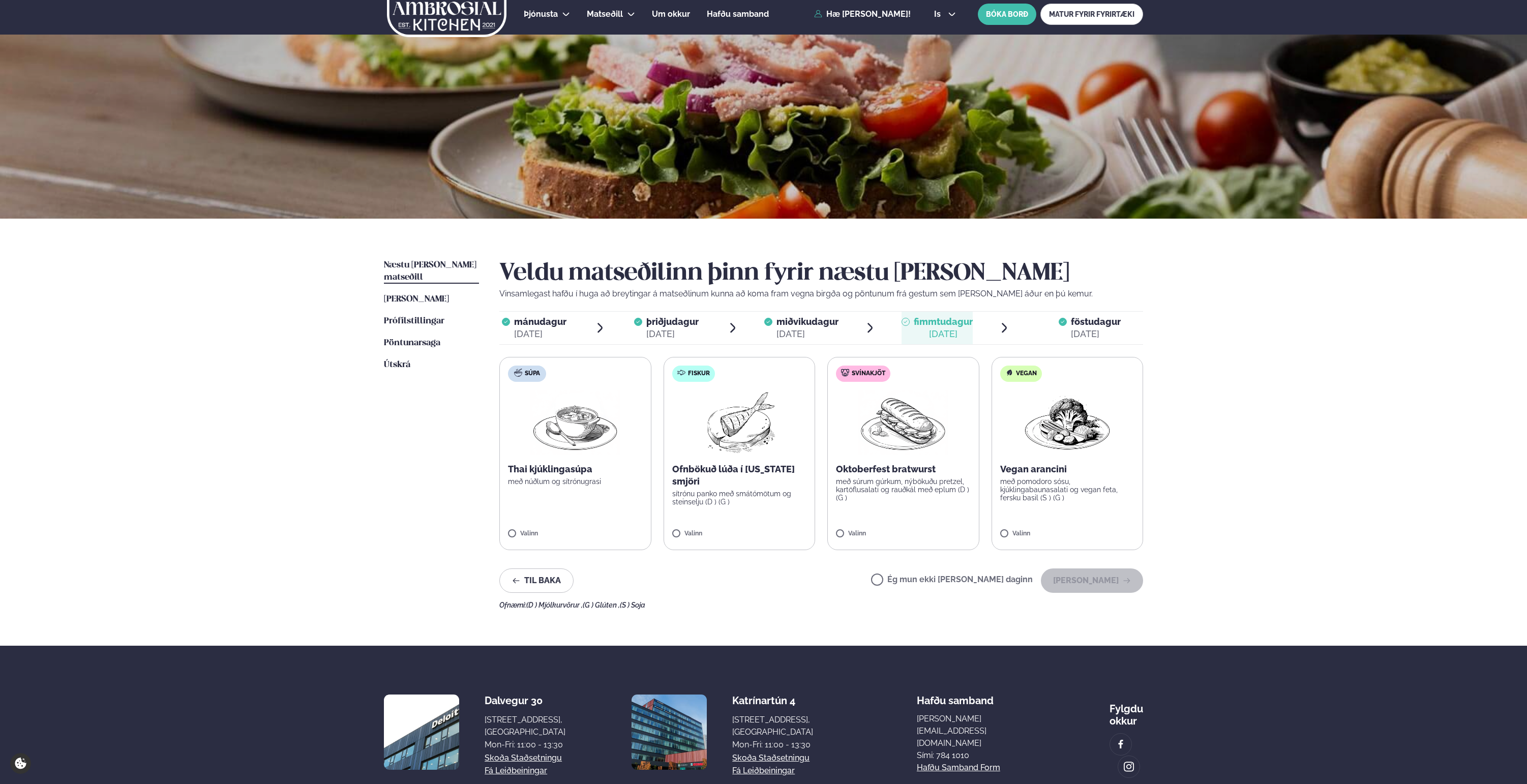
click at [716, 478] on p "Ofnbökuð lúða í [US_STATE] smjöri" at bounding box center [739, 475] width 134 height 24
click at [1109, 578] on button "[PERSON_NAME]" at bounding box center [1092, 580] width 102 height 24
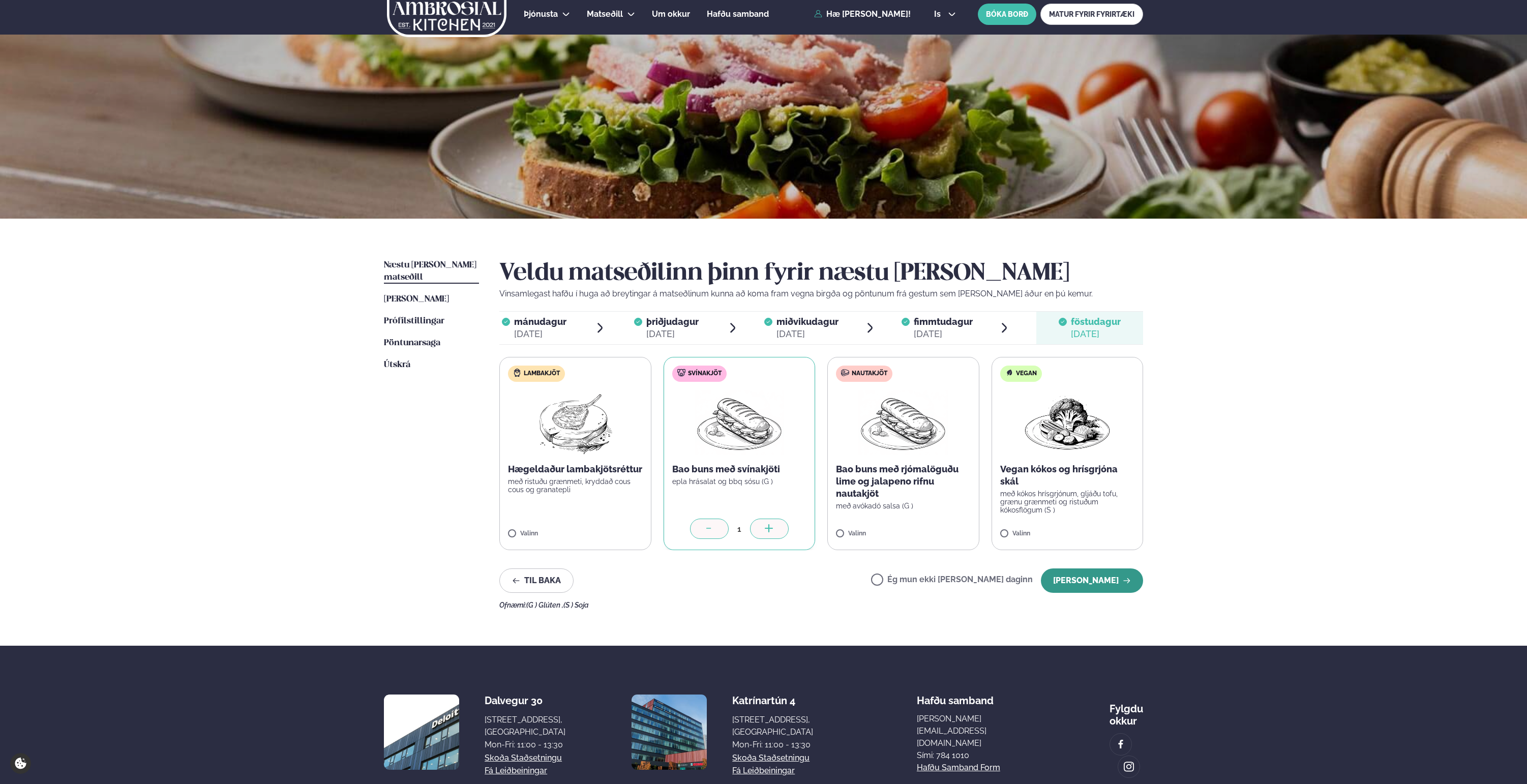
click at [1083, 573] on button "[PERSON_NAME]" at bounding box center [1092, 580] width 102 height 24
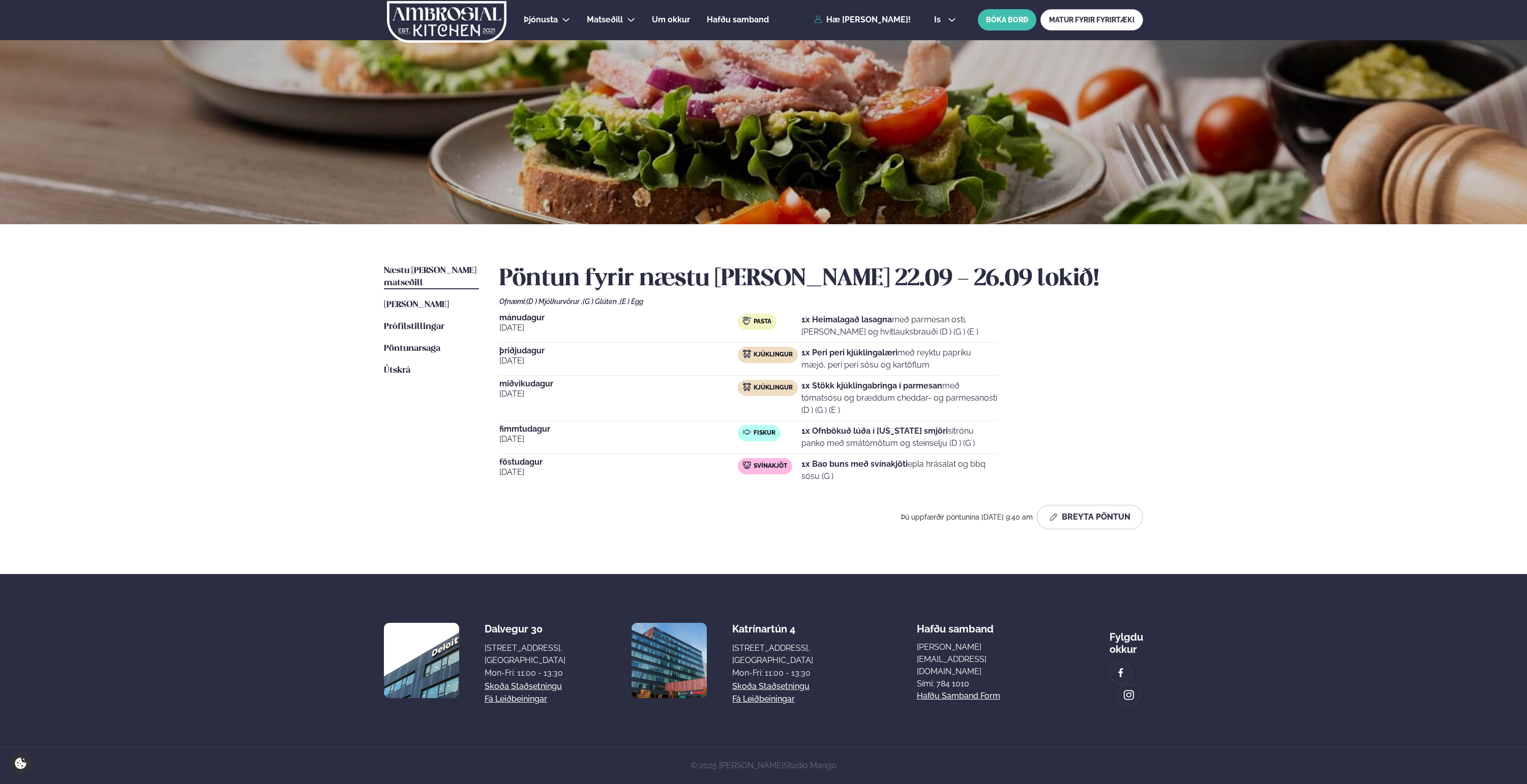
scroll to position [0, 0]
